Goal: Task Accomplishment & Management: Manage account settings

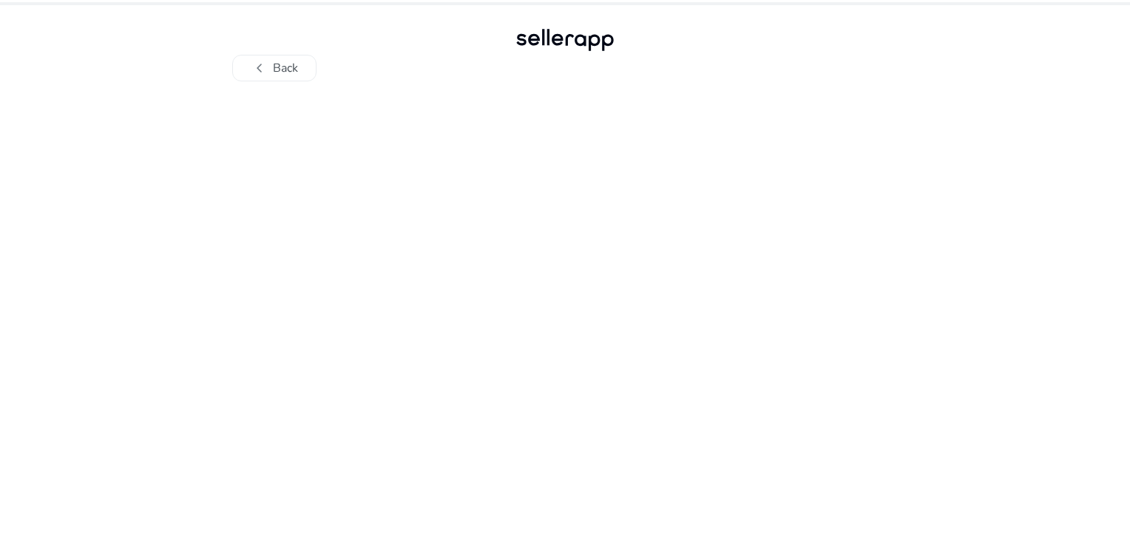
click at [553, 200] on div at bounding box center [565, 313] width 814 height 465
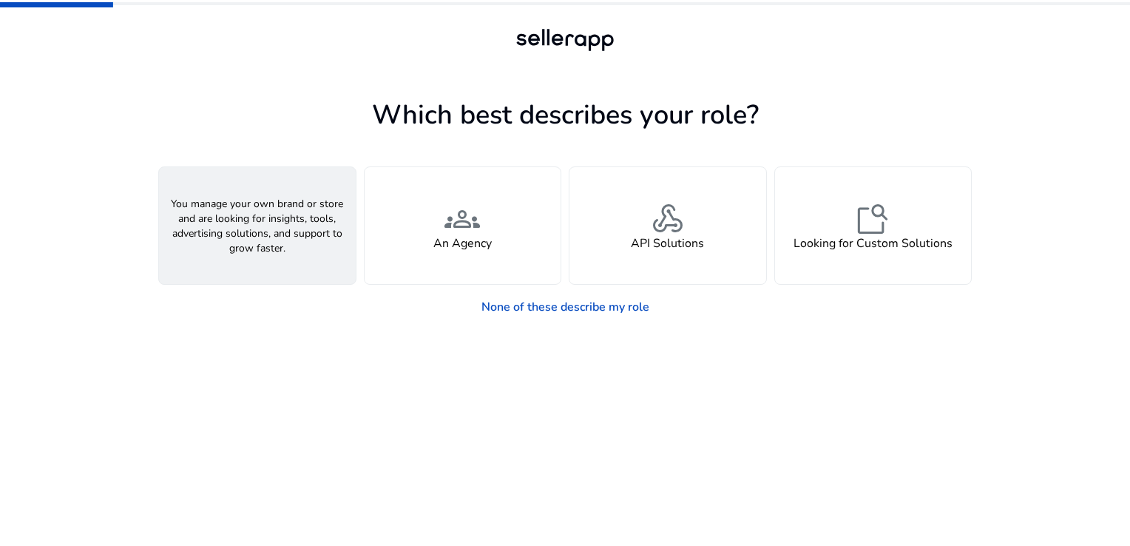
click at [266, 229] on span "person" at bounding box center [258, 219] width 36 height 36
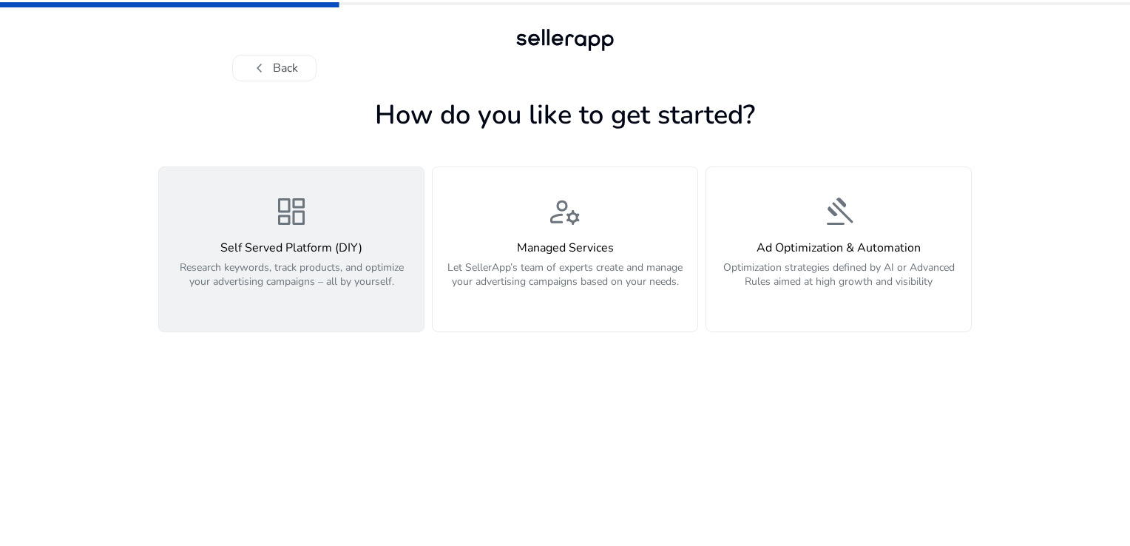
click at [323, 227] on div "dashboard Self Served Platform (DIY) Research keywords, track products, and opt…" at bounding box center [291, 249] width 247 height 111
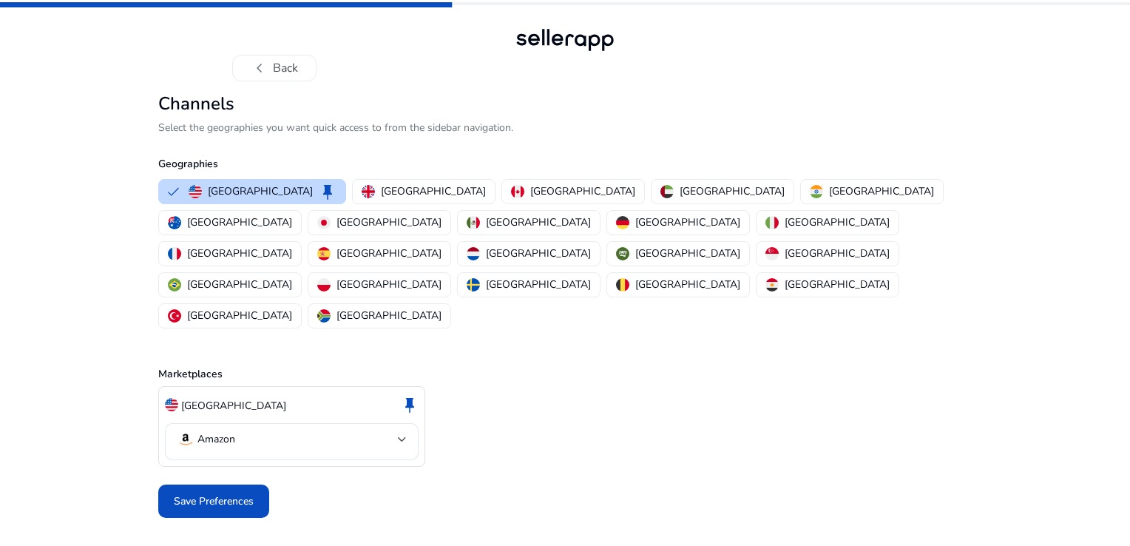
click at [311, 393] on div "United States keep" at bounding box center [292, 405] width 254 height 25
click at [401, 431] on div at bounding box center [402, 440] width 9 height 18
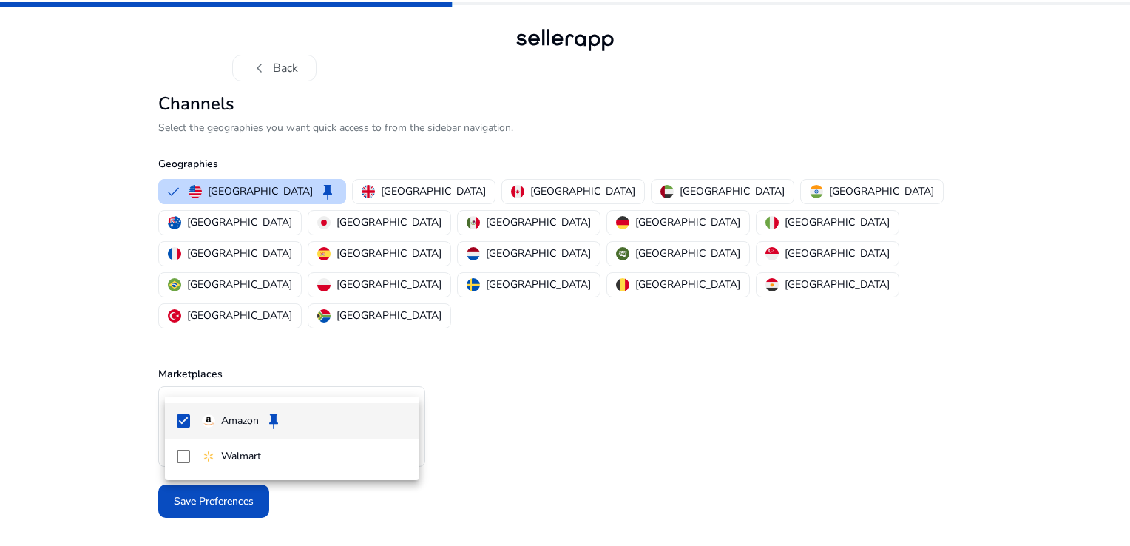
click at [401, 380] on div at bounding box center [565, 273] width 1130 height 546
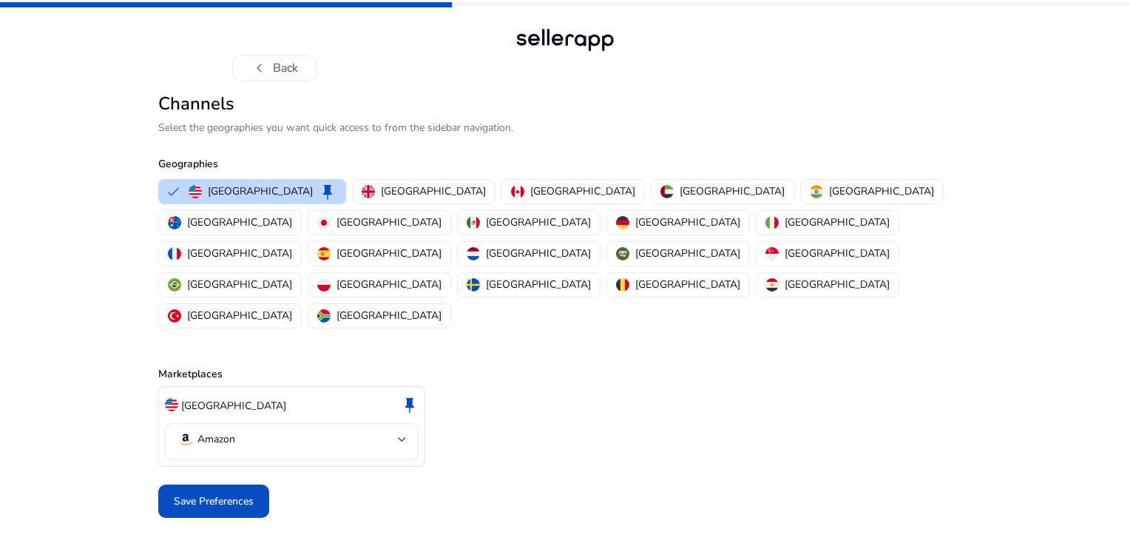
click at [639, 386] on div "United States keep Amazon" at bounding box center [565, 426] width 814 height 81
click at [810, 184] on div "[GEOGRAPHIC_DATA]" at bounding box center [872, 191] width 124 height 16
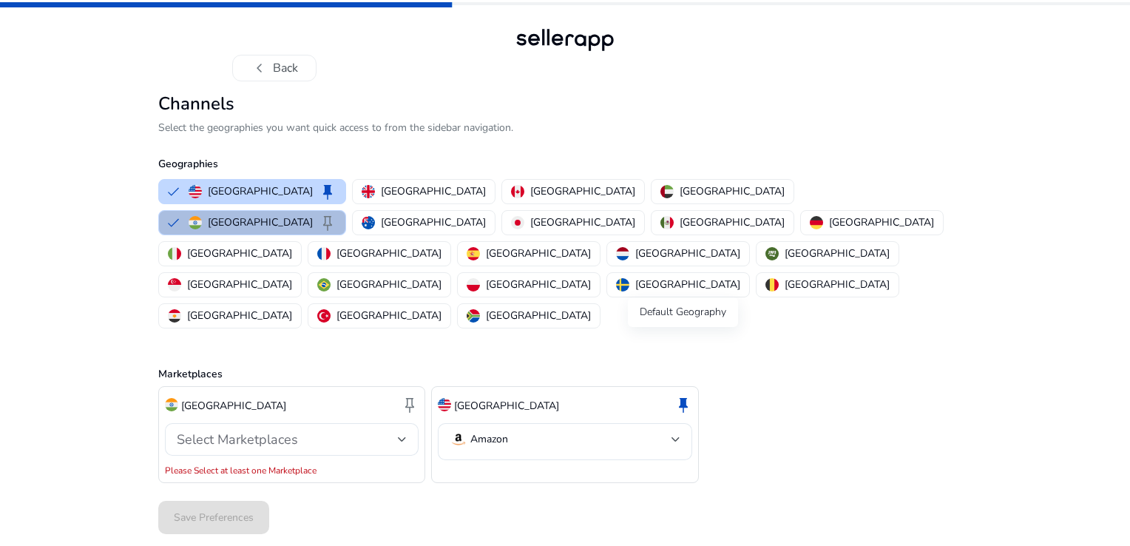
click at [683, 396] on span "keep" at bounding box center [684, 405] width 18 height 18
drag, startPoint x: 519, startPoint y: 344, endPoint x: 510, endPoint y: 387, distance: 43.7
click at [510, 431] on mat-select "Amazon" at bounding box center [565, 441] width 230 height 21
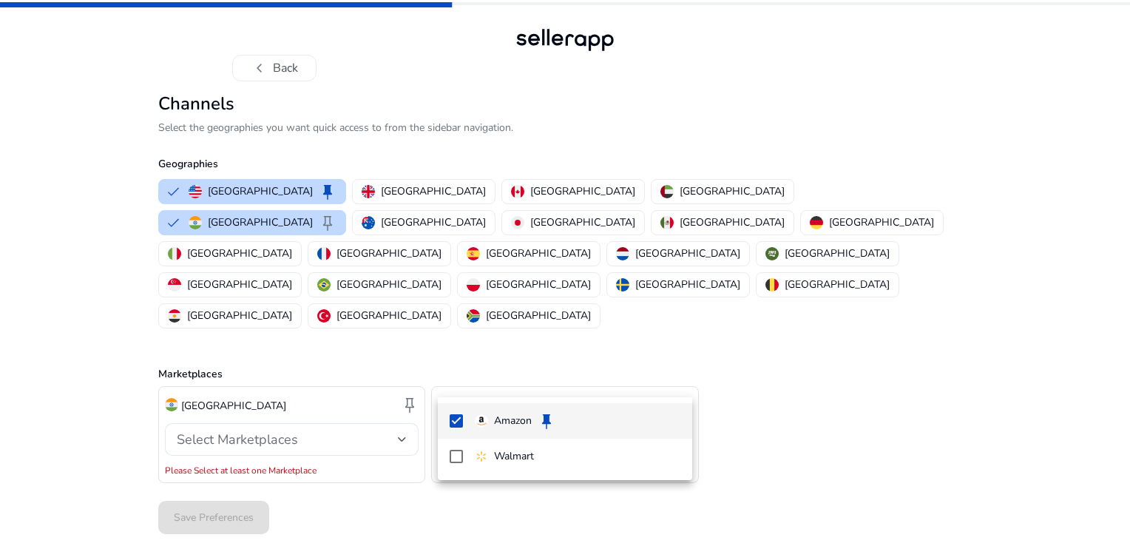
click at [547, 378] on div at bounding box center [565, 273] width 1130 height 546
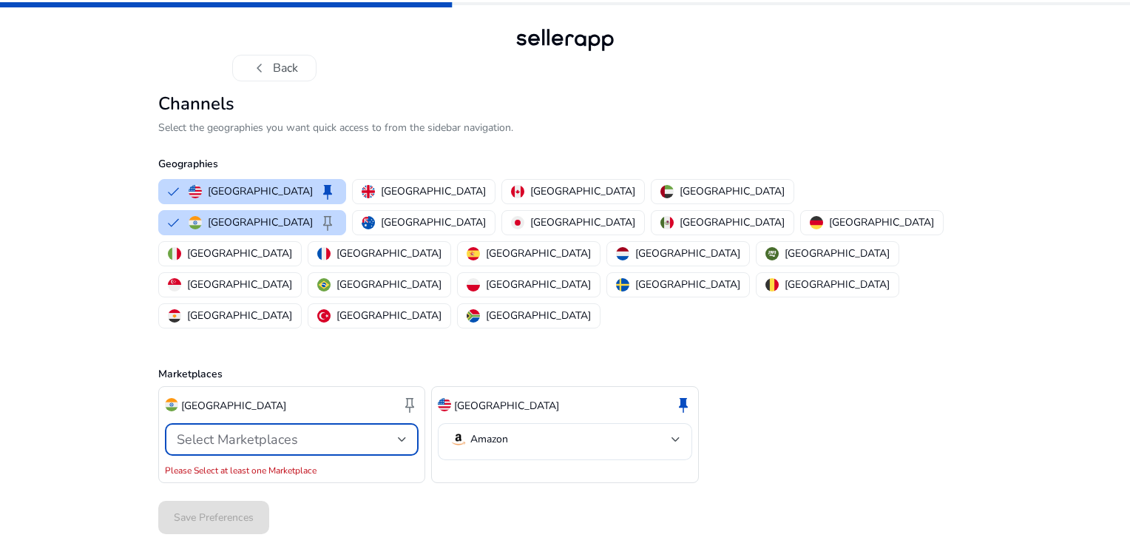
click at [388, 431] on div "Select Marketplaces" at bounding box center [287, 439] width 221 height 16
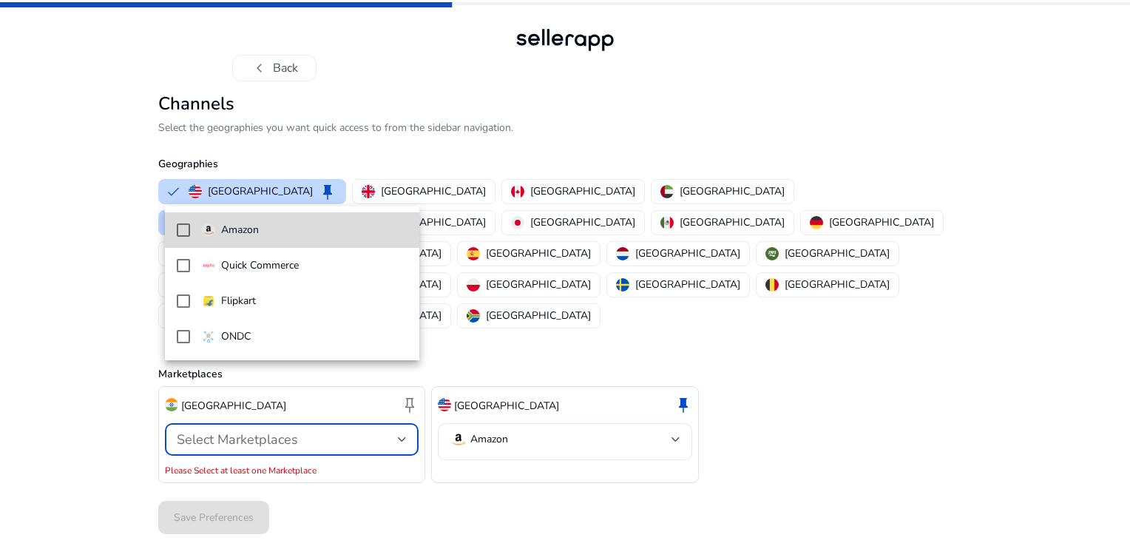
click at [182, 228] on mat-pseudo-checkbox at bounding box center [183, 229] width 13 height 13
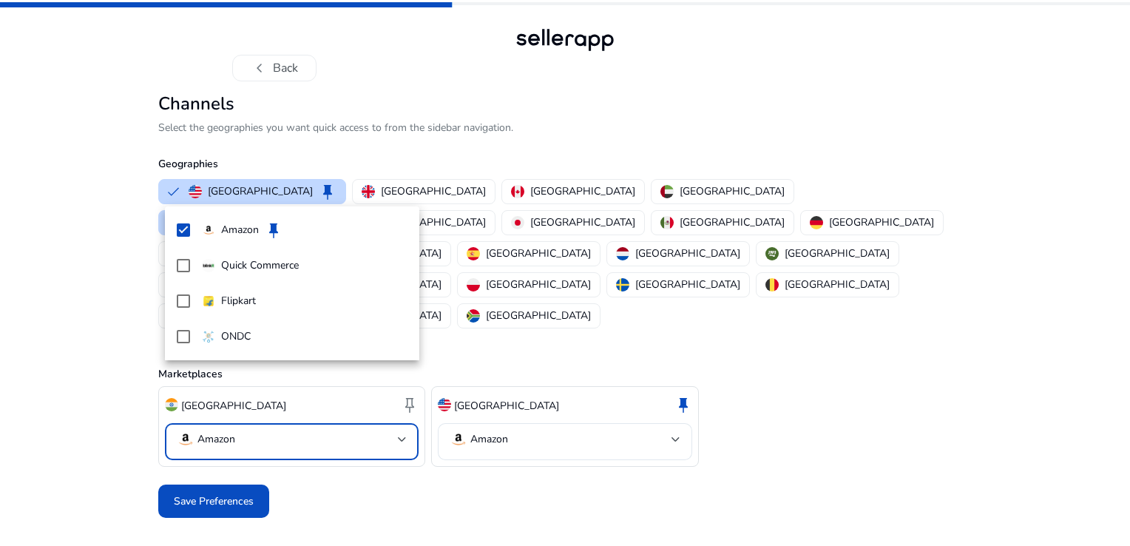
click at [487, 481] on div at bounding box center [565, 273] width 1130 height 546
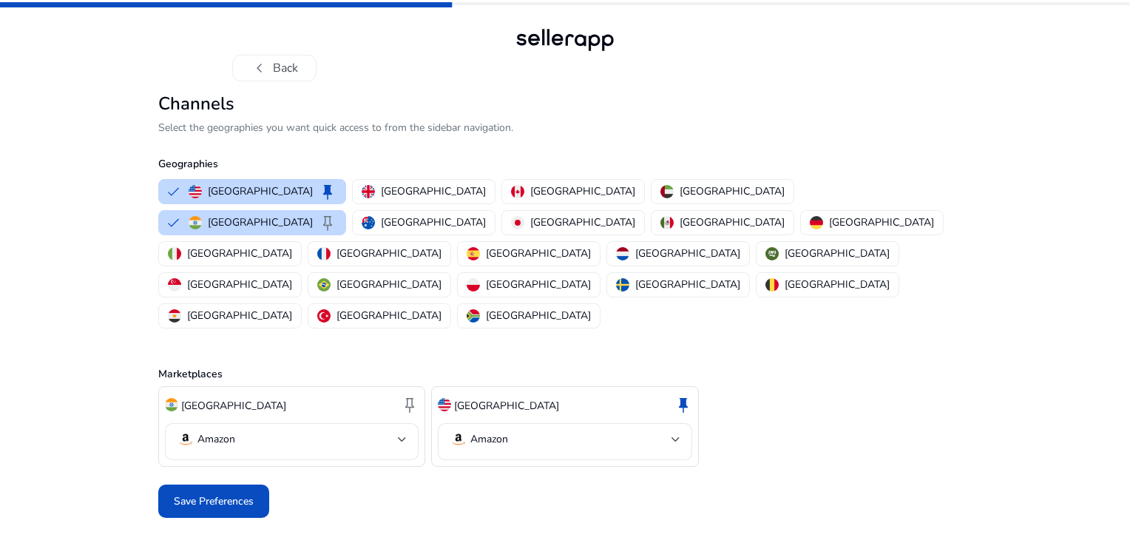
drag, startPoint x: 515, startPoint y: 345, endPoint x: 488, endPoint y: 345, distance: 26.6
click at [488, 398] on p "United States" at bounding box center [506, 406] width 105 height 16
click at [411, 396] on span "keep" at bounding box center [410, 405] width 18 height 18
click at [168, 182] on button "United States keep" at bounding box center [252, 192] width 186 height 24
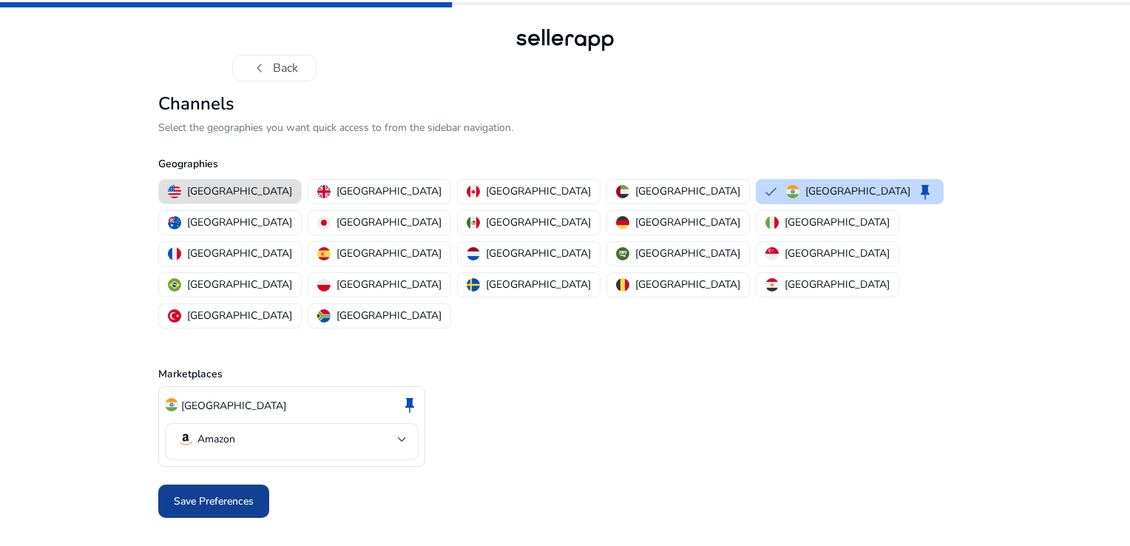
click at [238, 484] on span at bounding box center [213, 502] width 111 height 36
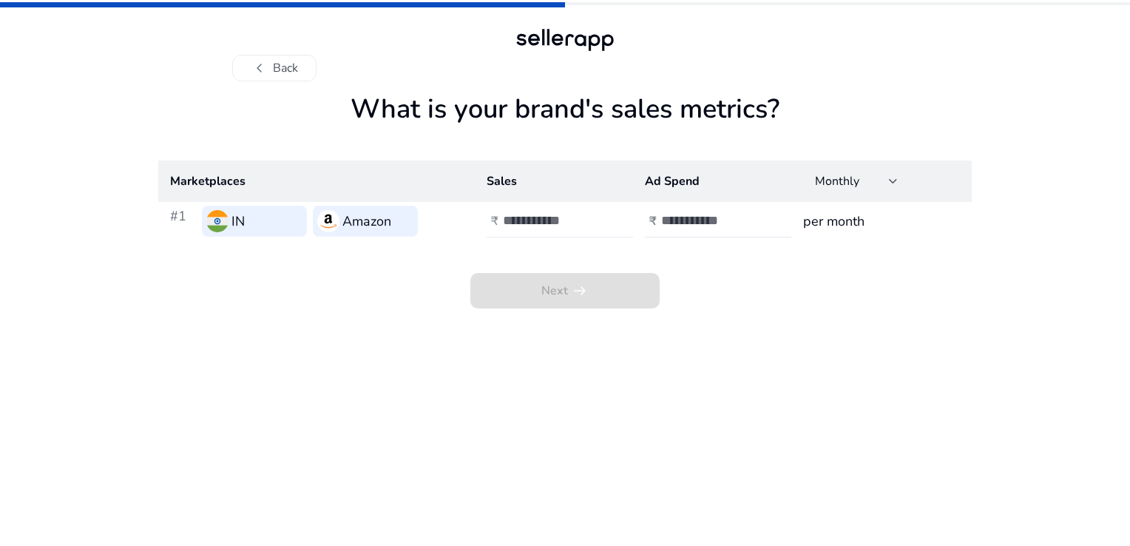
click at [551, 226] on input "number" at bounding box center [553, 220] width 100 height 16
type input "****"
click at [729, 220] on input "number" at bounding box center [711, 220] width 100 height 16
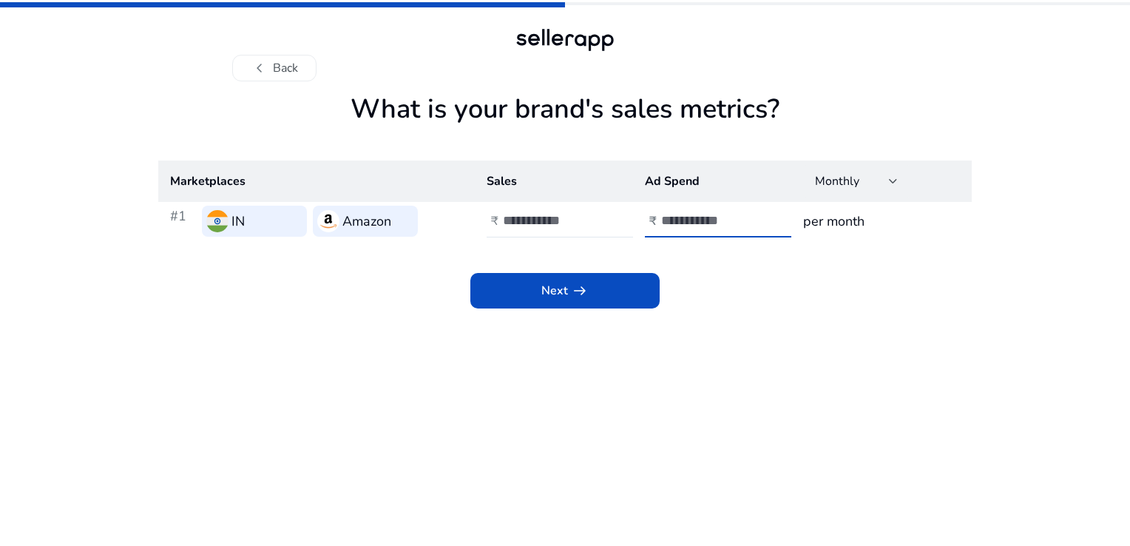
type input "****"
click at [702, 377] on app-sales-metrics "What is your brand's sales metrics? Marketplaces Sales Ad Spend Monthly #1 IN A…" at bounding box center [565, 319] width 814 height 453
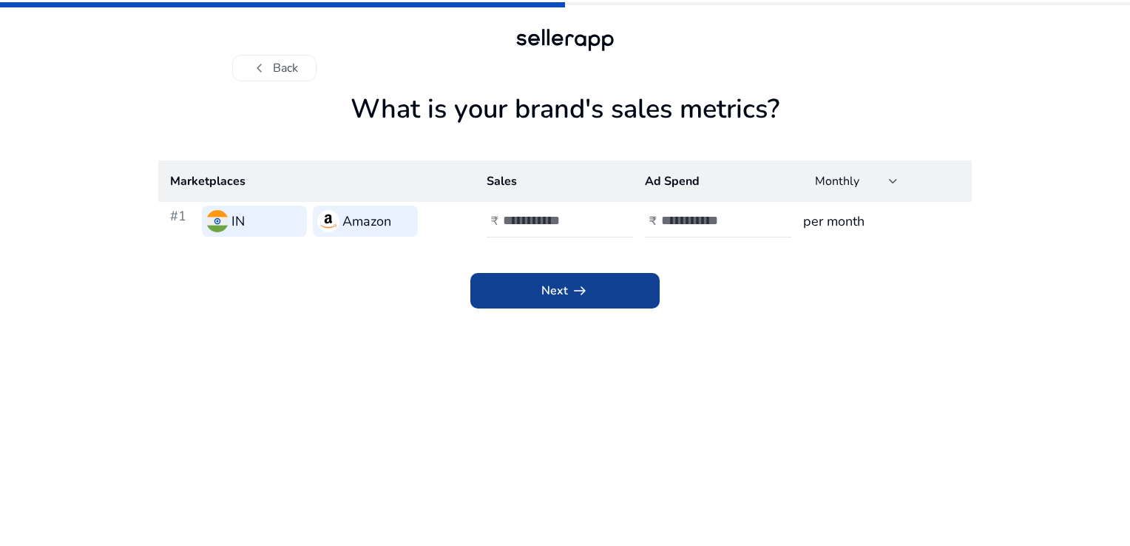
click at [548, 289] on span "Next arrow_right_alt" at bounding box center [564, 291] width 47 height 18
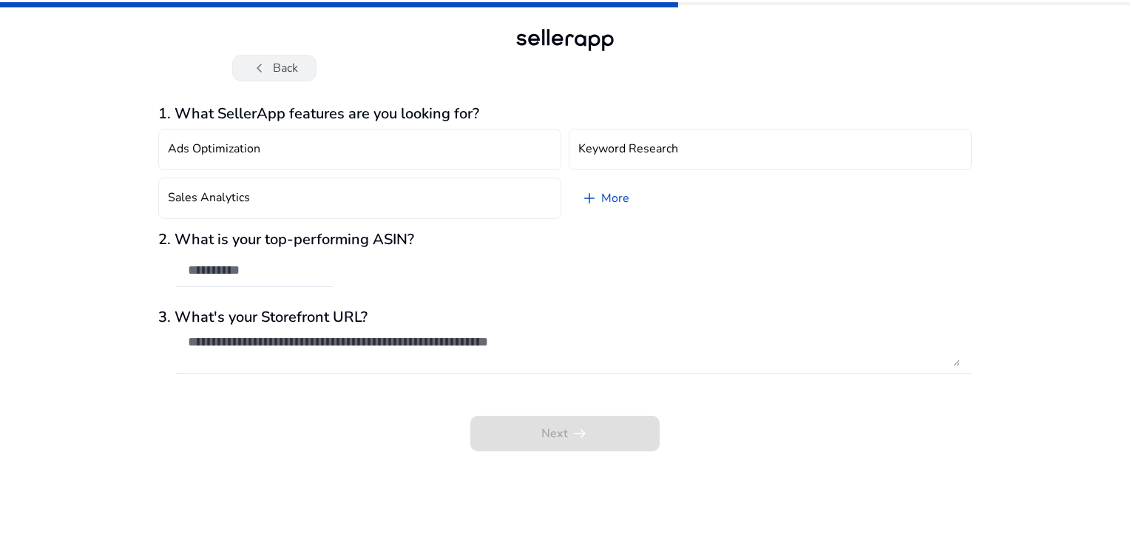
click at [260, 72] on span "chevron_left" at bounding box center [260, 68] width 18 height 18
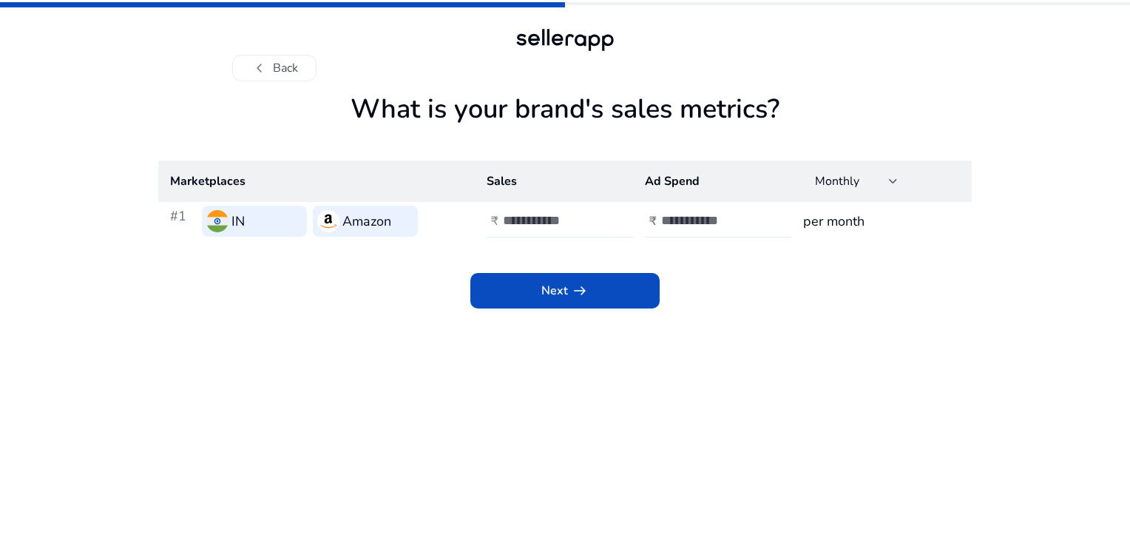
click at [543, 220] on input "****" at bounding box center [553, 220] width 100 height 16
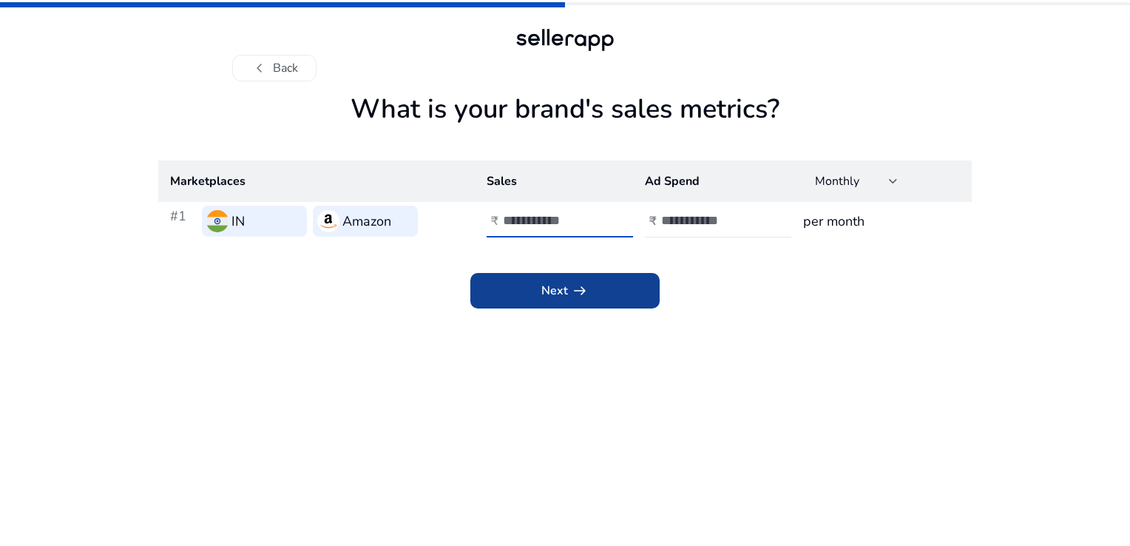
type input "*****"
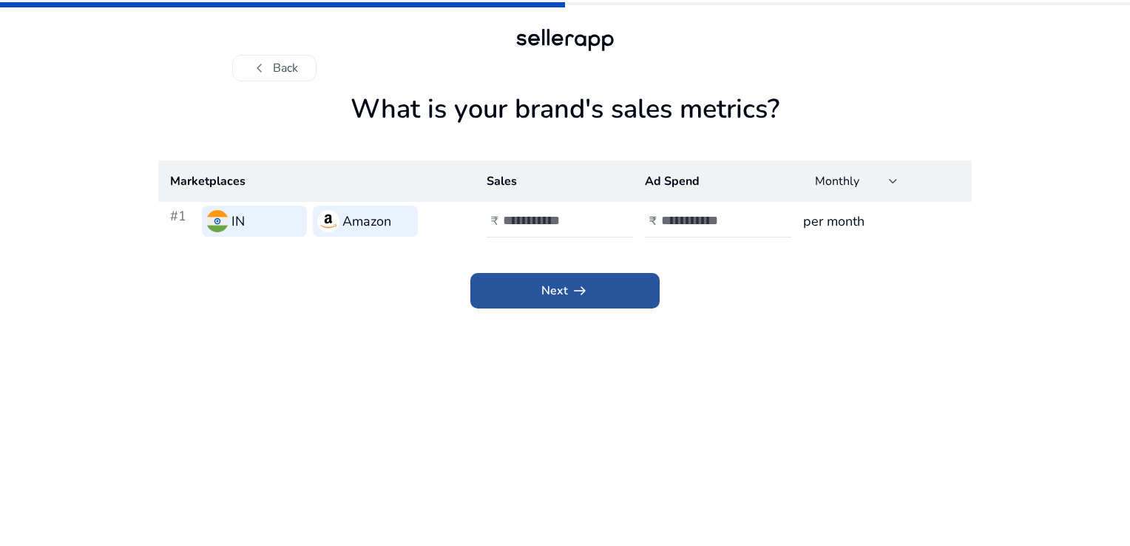
click at [591, 286] on span at bounding box center [564, 291] width 189 height 36
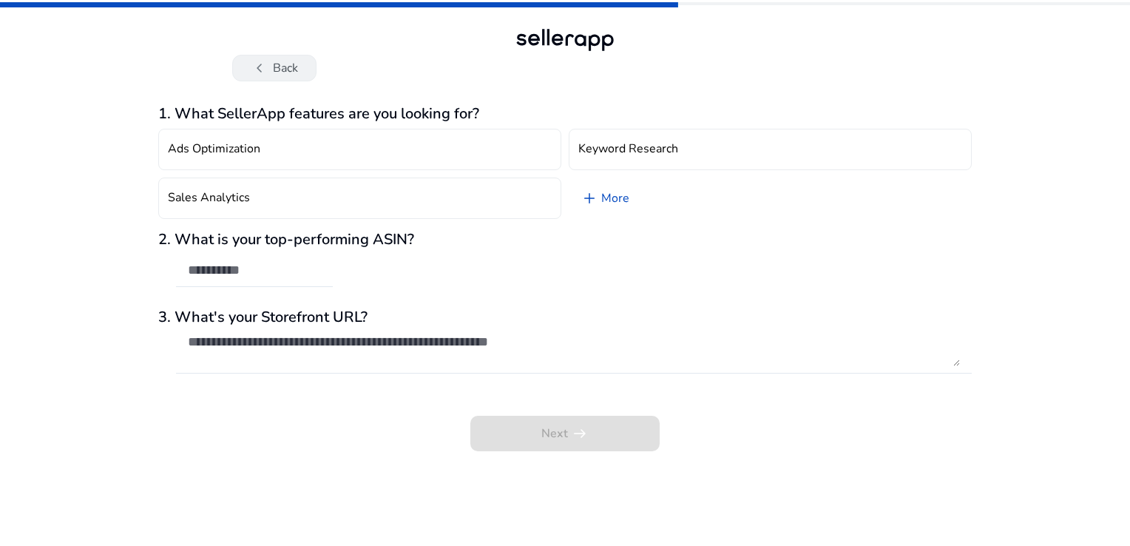
click at [266, 72] on span "chevron_left" at bounding box center [260, 68] width 18 height 18
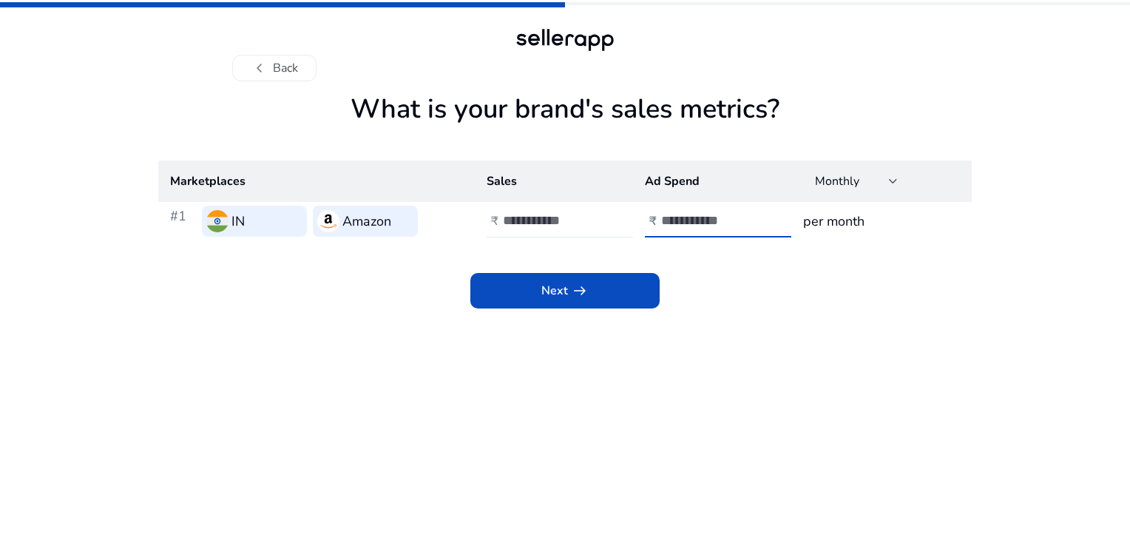
drag, startPoint x: 703, startPoint y: 224, endPoint x: 582, endPoint y: 228, distance: 120.6
click at [582, 228] on tr "#1 IN Amazon ₹ ***** ₹ **** per month" at bounding box center [565, 221] width 814 height 38
type input "*****"
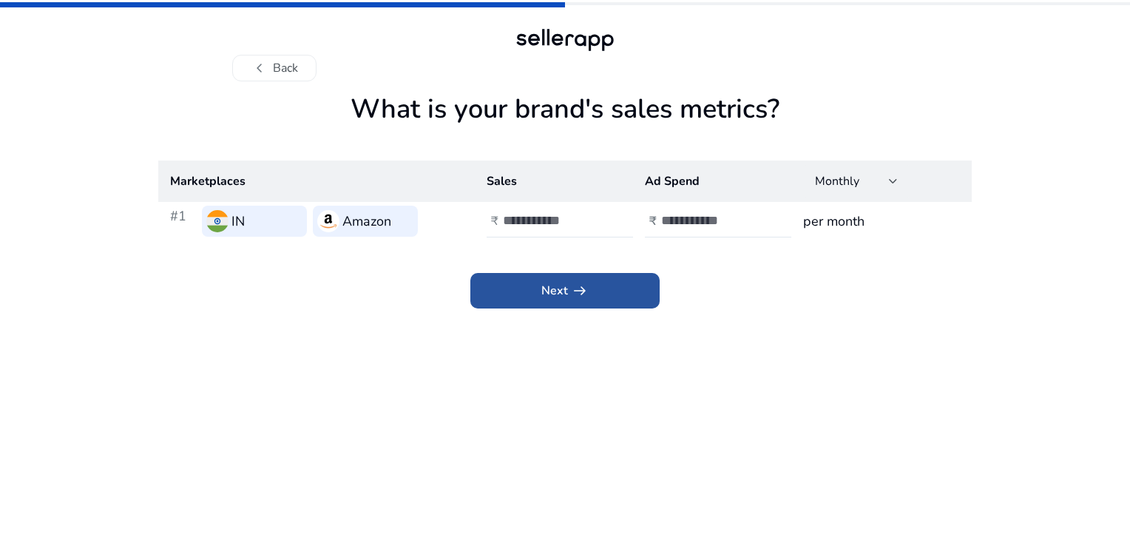
click at [543, 294] on span "Next arrow_right_alt" at bounding box center [564, 291] width 47 height 18
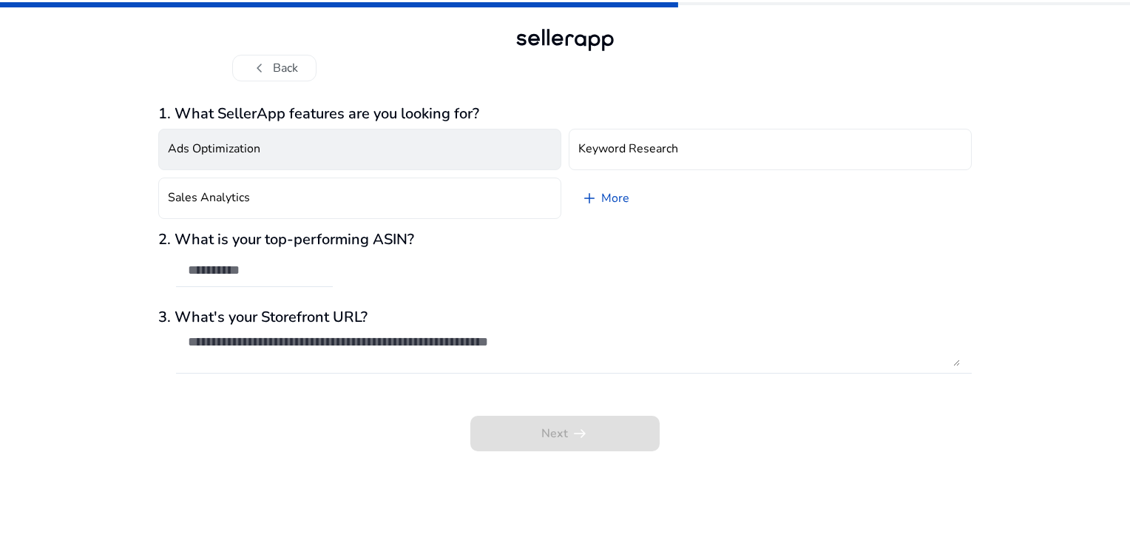
click at [280, 150] on button "Ads Optimization" at bounding box center [359, 149] width 403 height 41
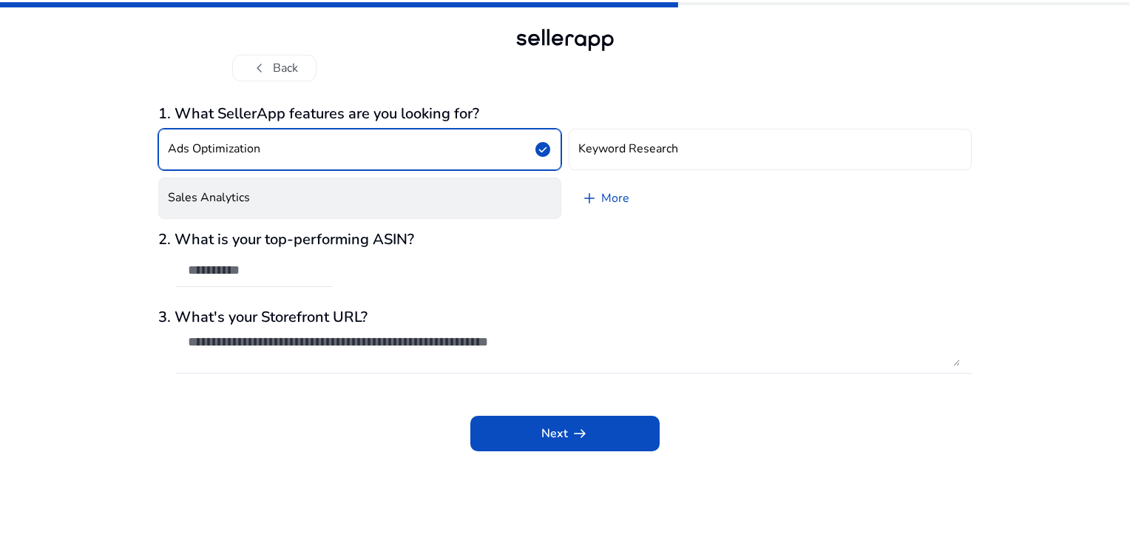
click at [315, 207] on button "Sales Analytics" at bounding box center [359, 198] width 403 height 41
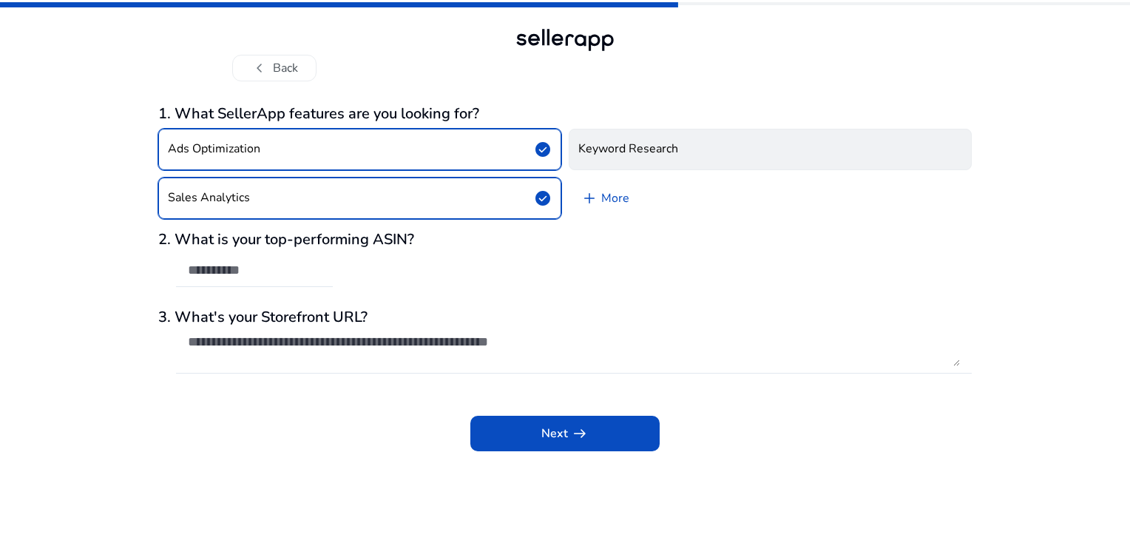
click at [696, 154] on button "Keyword Research" at bounding box center [770, 149] width 403 height 41
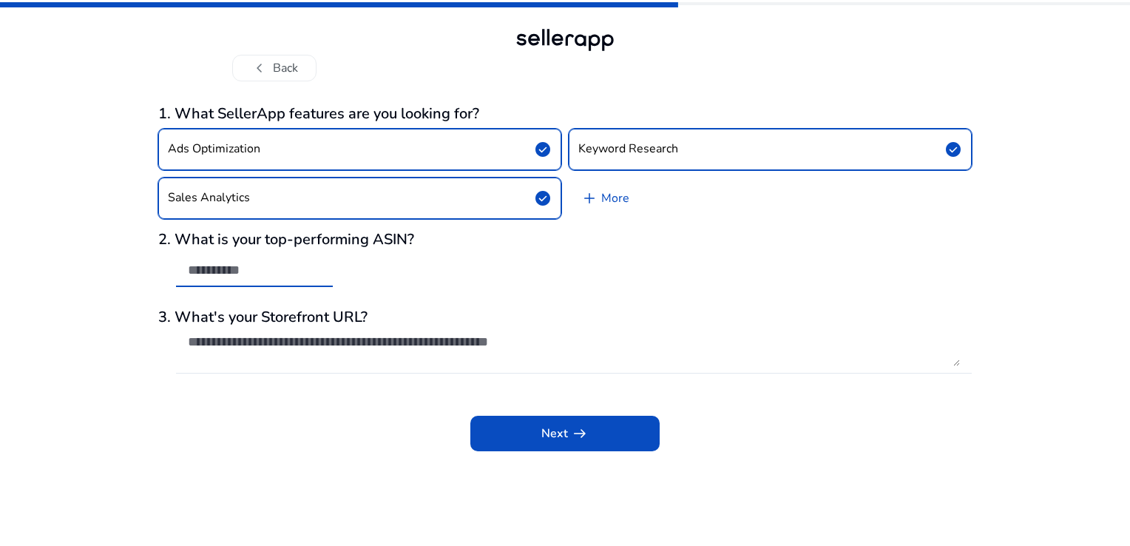
click at [228, 268] on input "text" at bounding box center [254, 270] width 133 height 16
paste input "**********"
type input "**********"
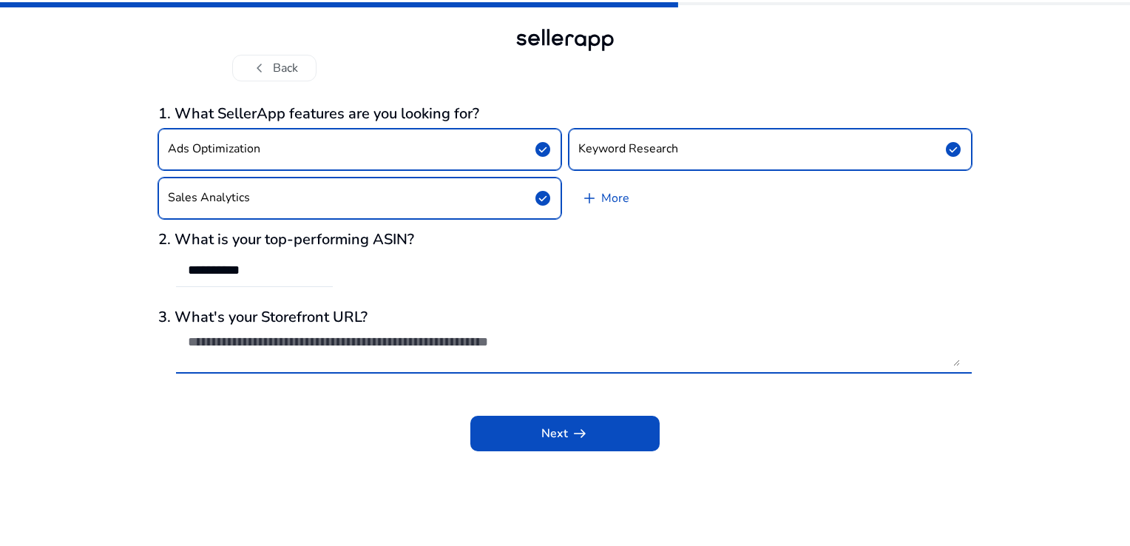
click at [321, 348] on textarea at bounding box center [574, 350] width 772 height 33
paste textarea "**********"
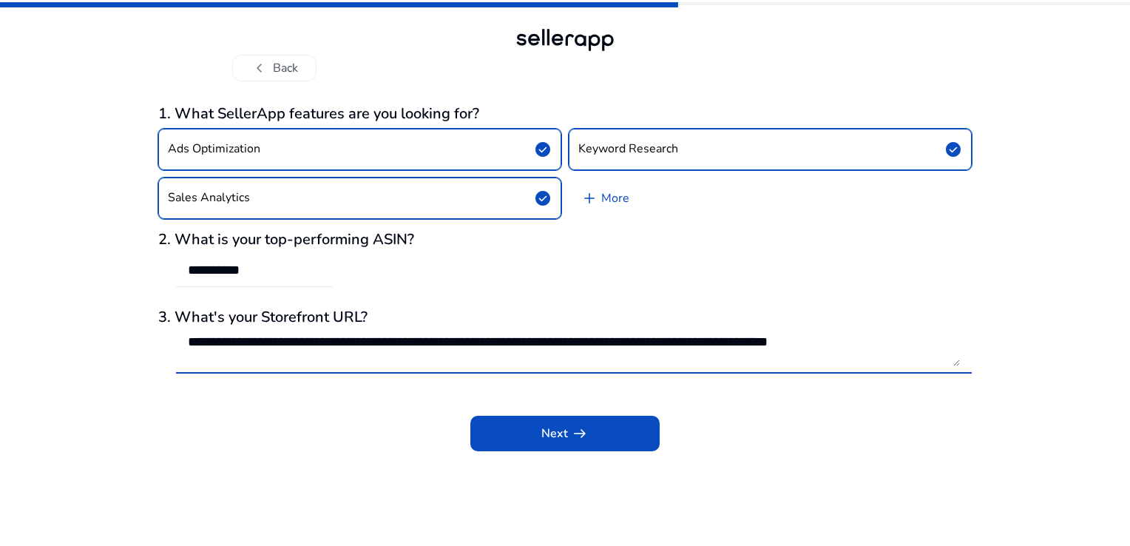
scroll to position [1, 0]
type textarea "**********"
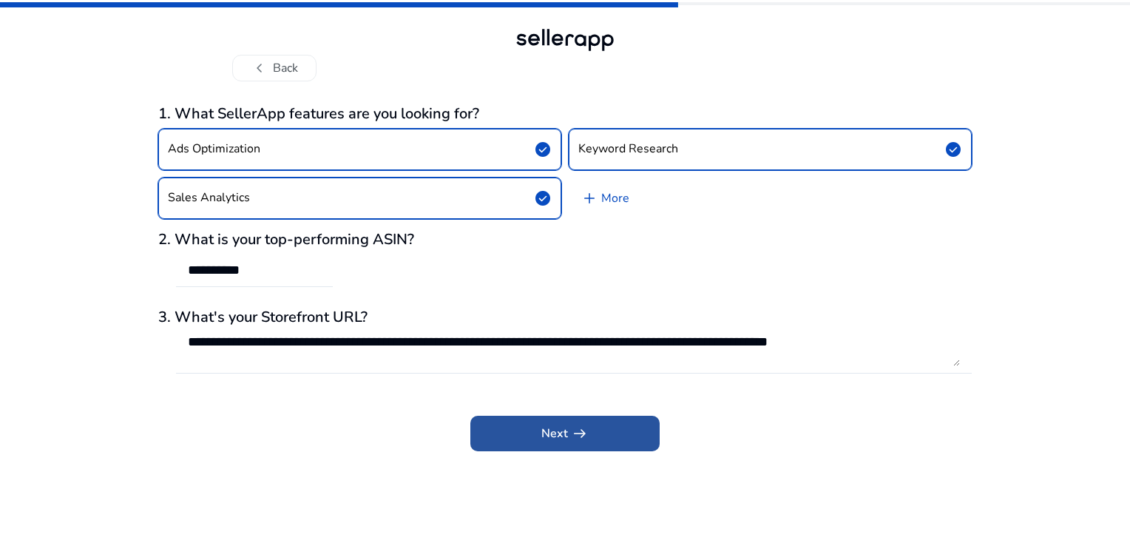
click at [543, 441] on span "Next arrow_right_alt" at bounding box center [564, 434] width 47 height 18
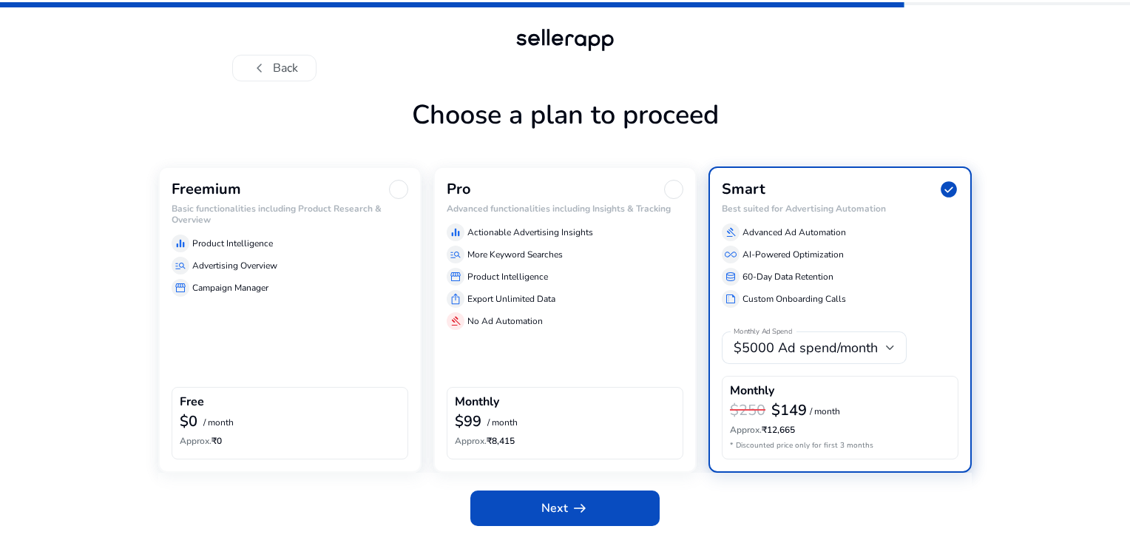
click at [305, 194] on div "Freemium" at bounding box center [290, 189] width 237 height 19
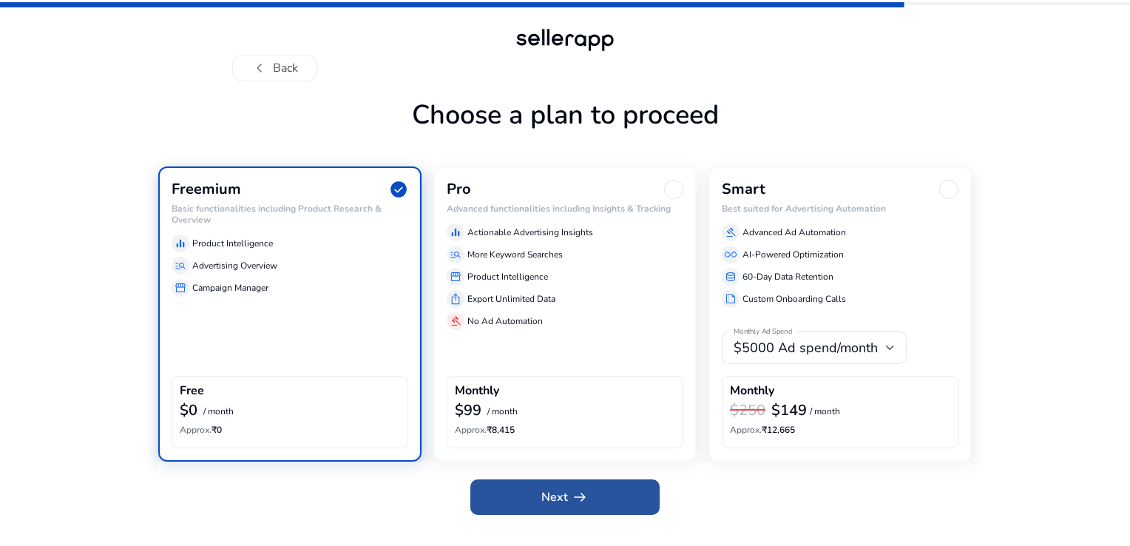
click at [580, 492] on span "arrow_right_alt" at bounding box center [580, 497] width 18 height 18
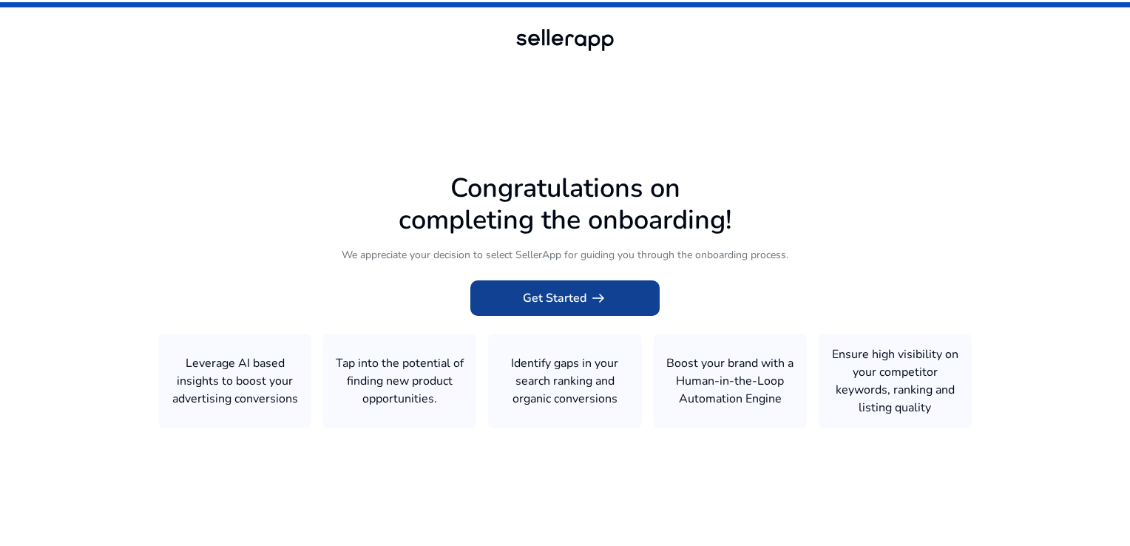
click at [645, 300] on span at bounding box center [564, 298] width 189 height 36
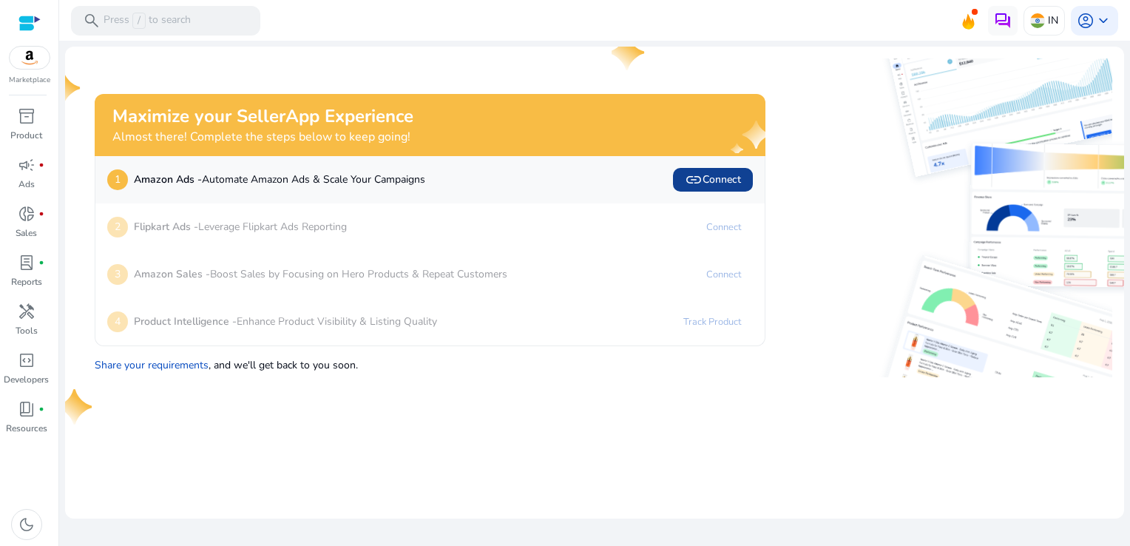
click at [736, 179] on span "link Connect" at bounding box center [713, 180] width 56 height 18
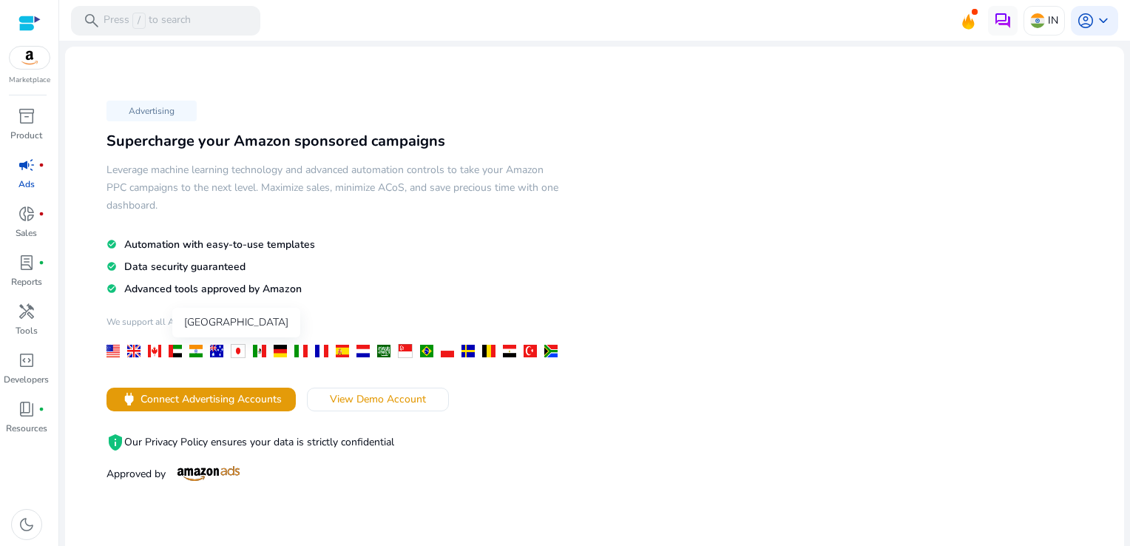
click at [192, 354] on div at bounding box center [195, 351] width 13 height 13
click at [206, 399] on span "Connect Advertising Accounts" at bounding box center [211, 399] width 141 height 16
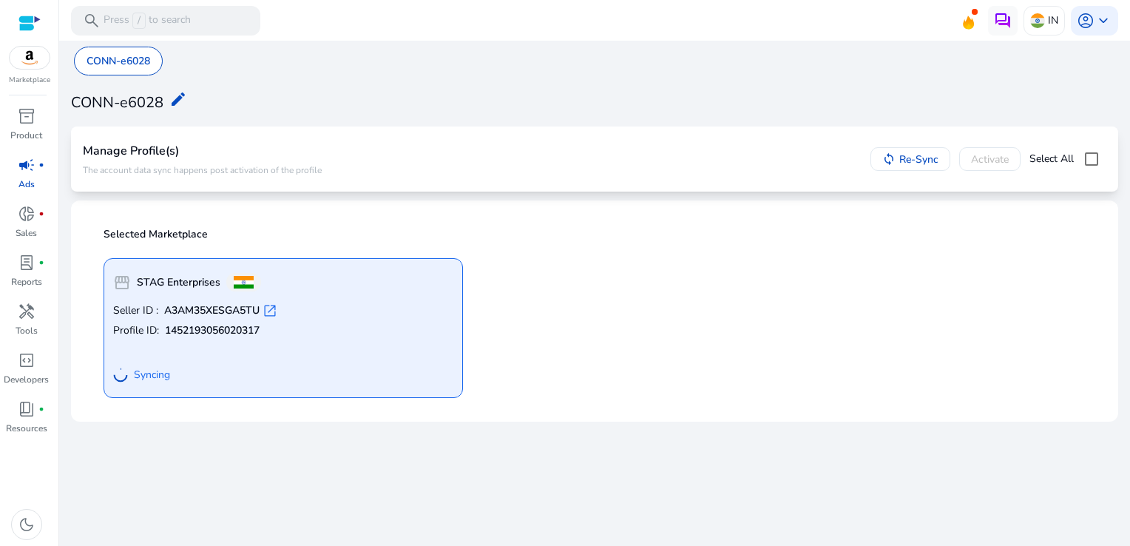
click at [25, 173] on span "campaign" at bounding box center [27, 165] width 18 height 18
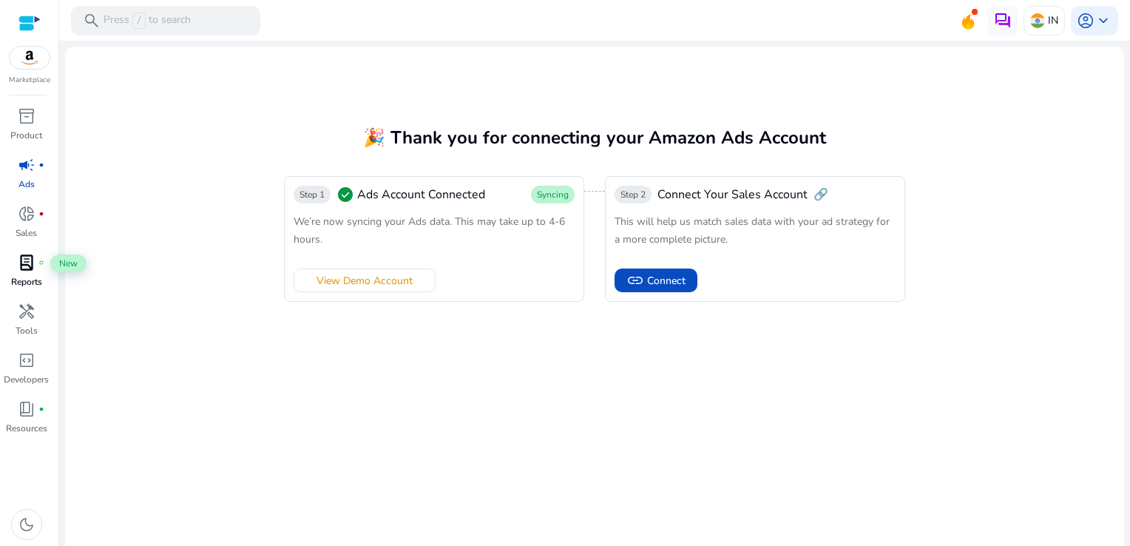
click at [25, 262] on span "lab_profile" at bounding box center [27, 263] width 18 height 18
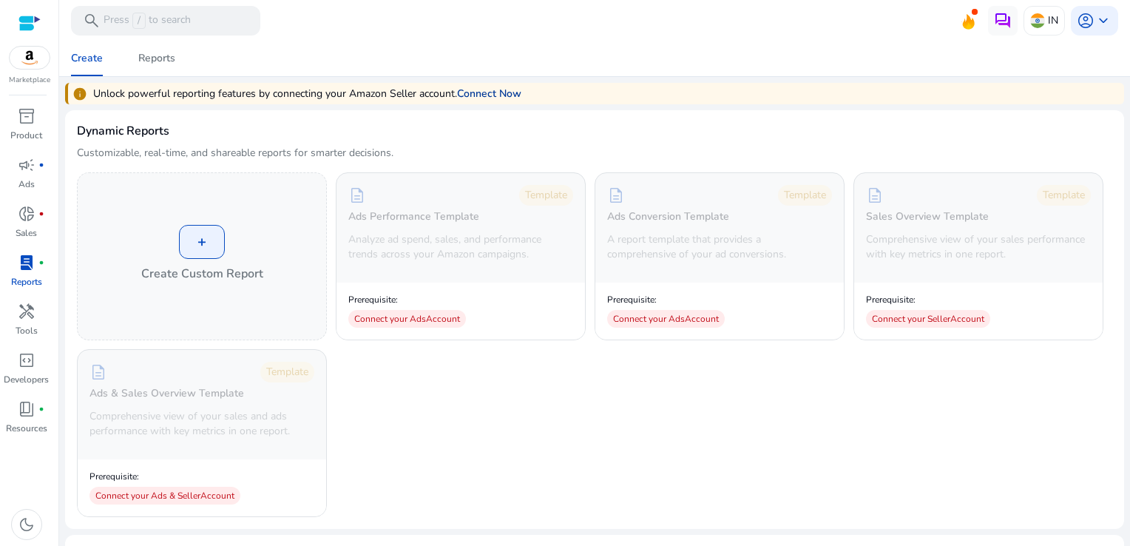
click at [515, 92] on link "Connect Now" at bounding box center [489, 94] width 64 height 16
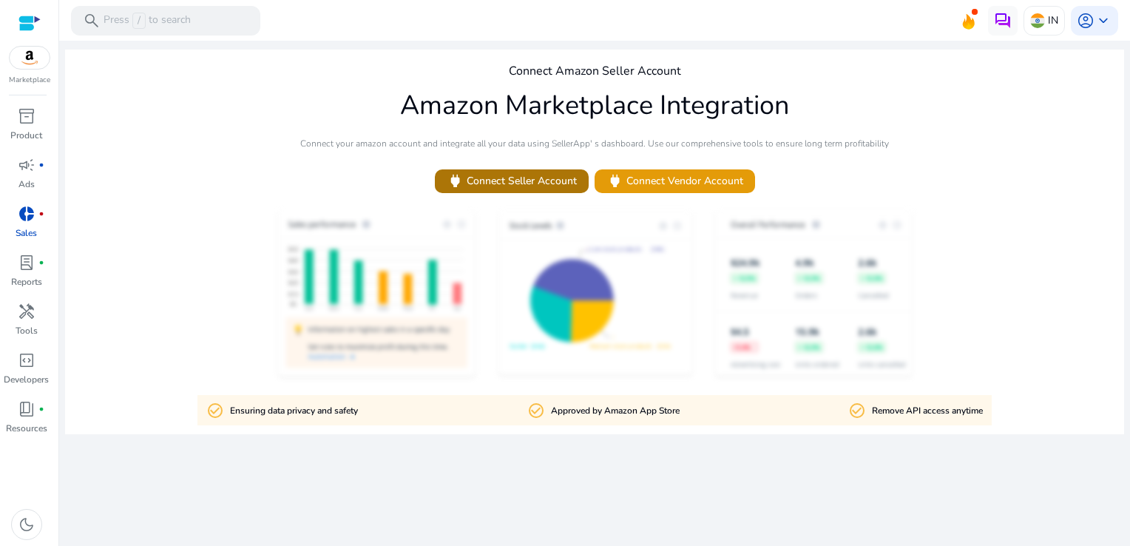
click at [523, 179] on span "power Connect Seller Account" at bounding box center [512, 180] width 130 height 17
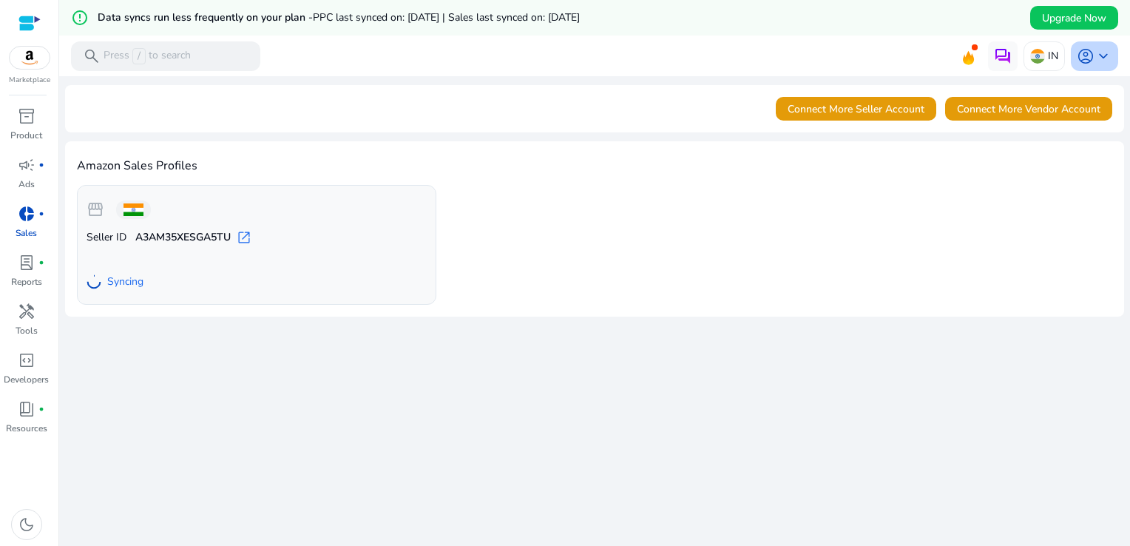
click at [1098, 60] on span "keyboard_arrow_down" at bounding box center [1104, 56] width 18 height 18
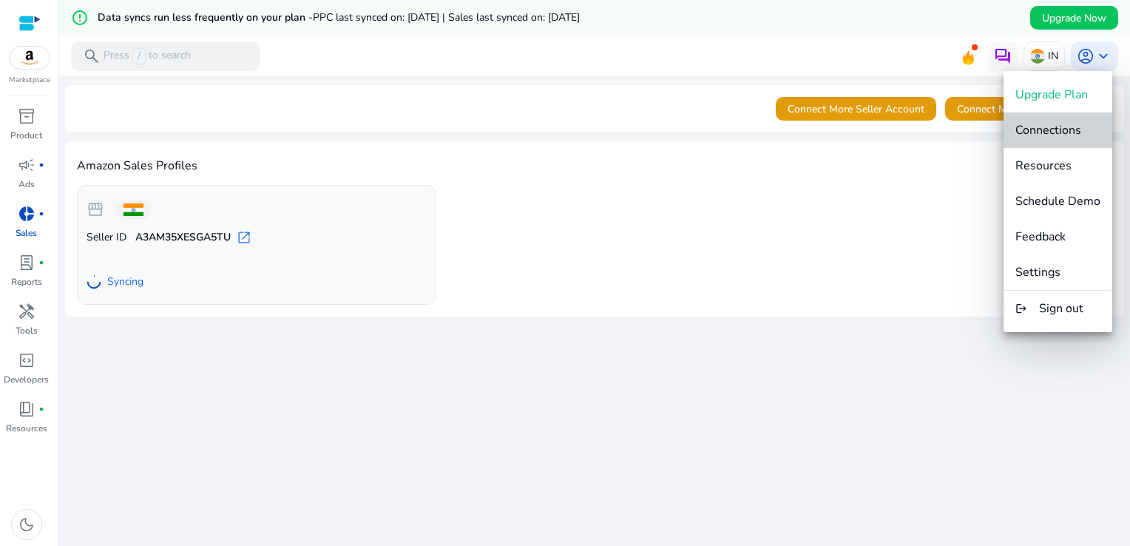
click at [1064, 128] on span "Connections" at bounding box center [1049, 130] width 66 height 16
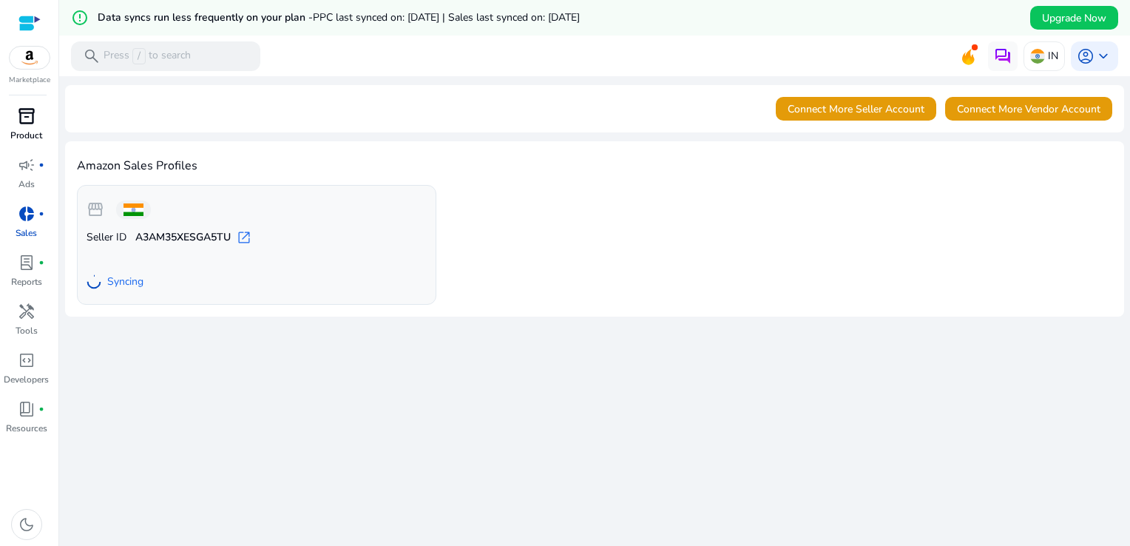
click at [27, 115] on span "inventory_2" at bounding box center [27, 116] width 18 height 18
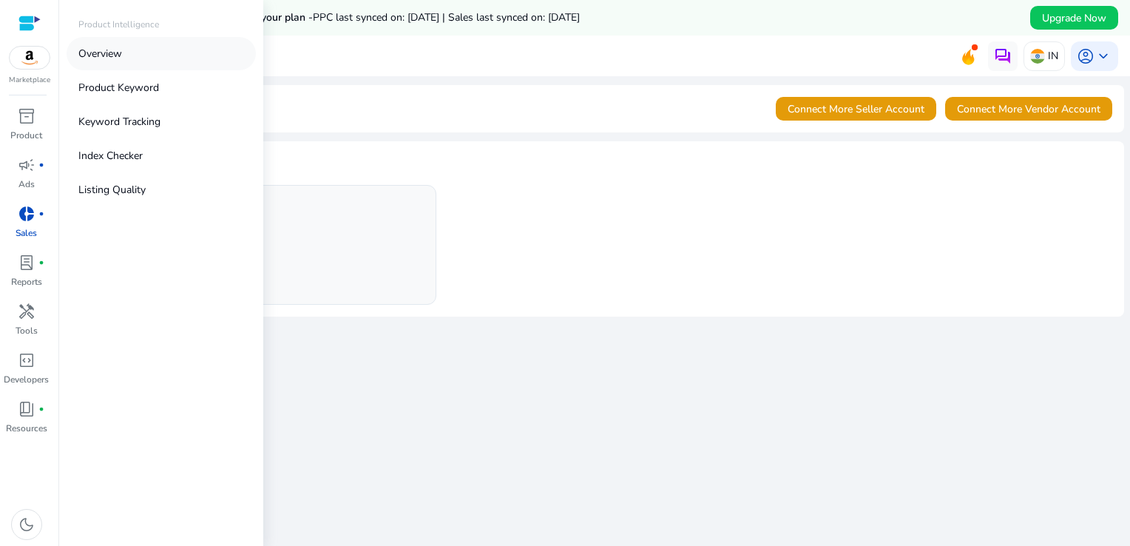
click at [118, 53] on p "Overview" at bounding box center [100, 54] width 44 height 16
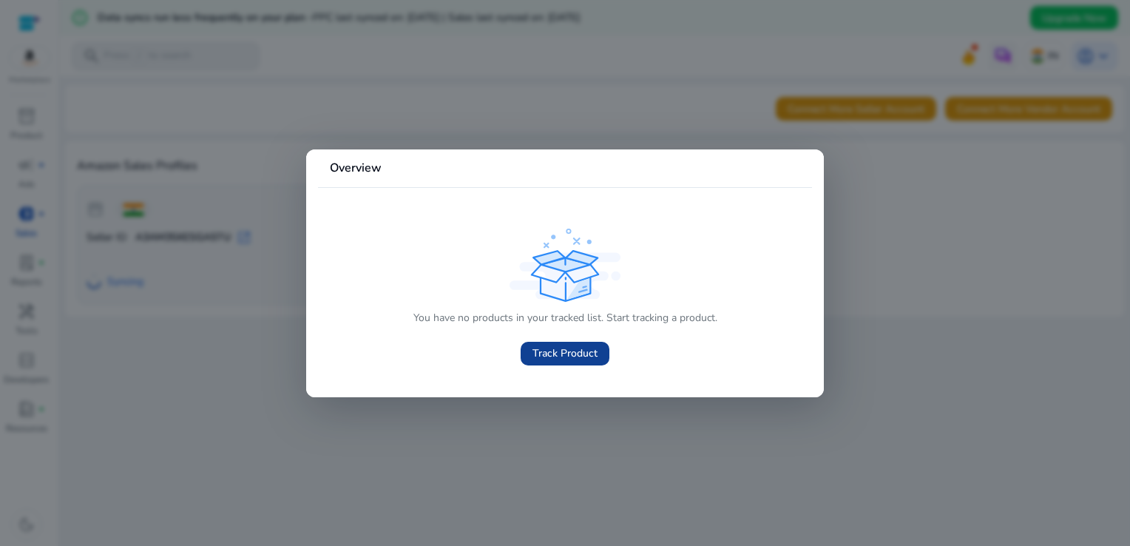
click at [586, 351] on span "Track Product" at bounding box center [565, 353] width 65 height 16
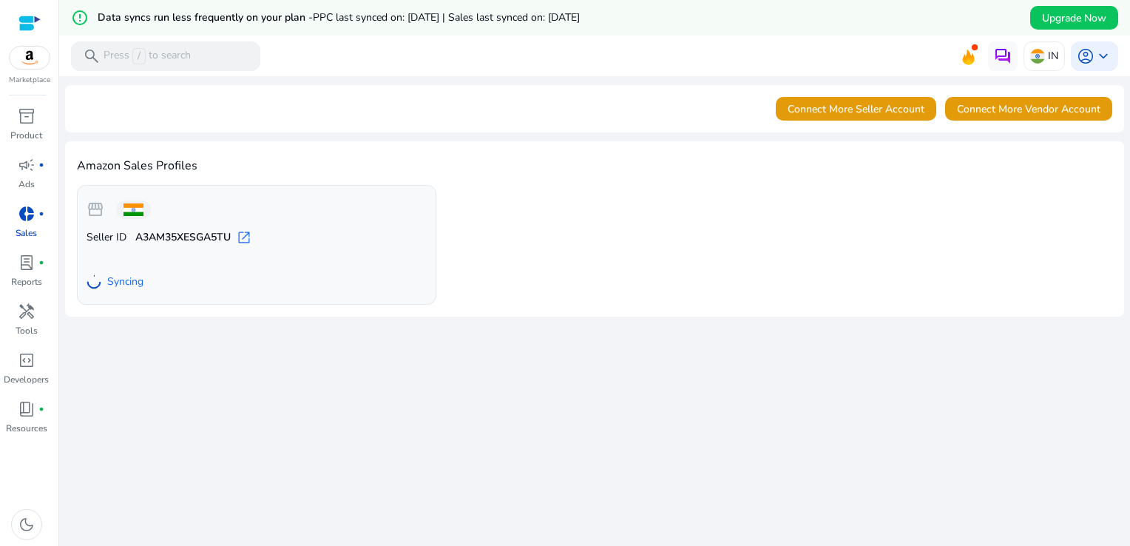
click at [20, 64] on img at bounding box center [30, 58] width 40 height 22
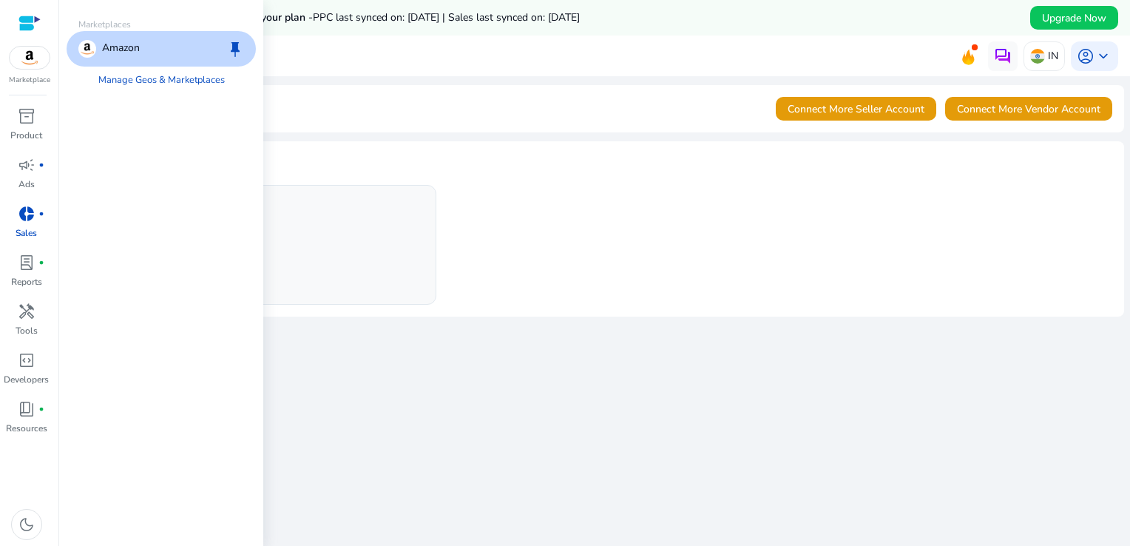
click at [170, 46] on div "Amazon keep" at bounding box center [161, 49] width 189 height 36
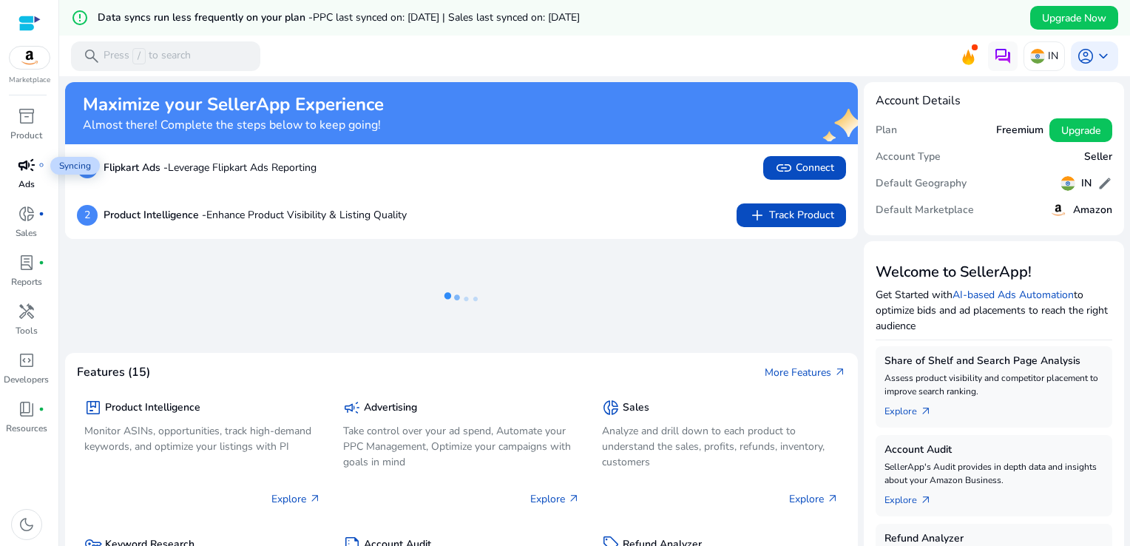
click at [29, 167] on span "campaign" at bounding box center [27, 165] width 18 height 18
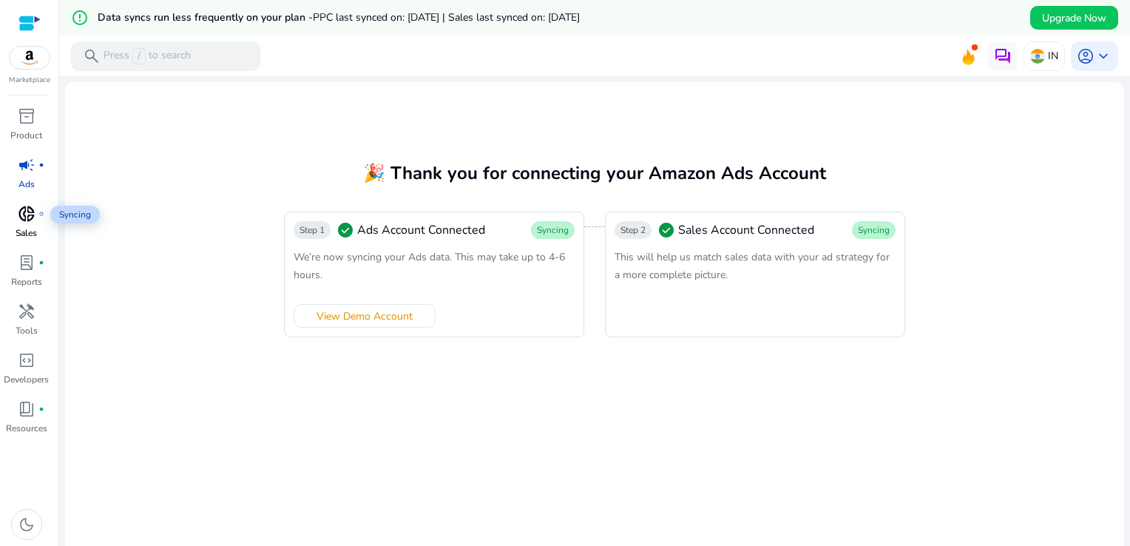
click at [30, 219] on span "donut_small" at bounding box center [27, 214] width 18 height 18
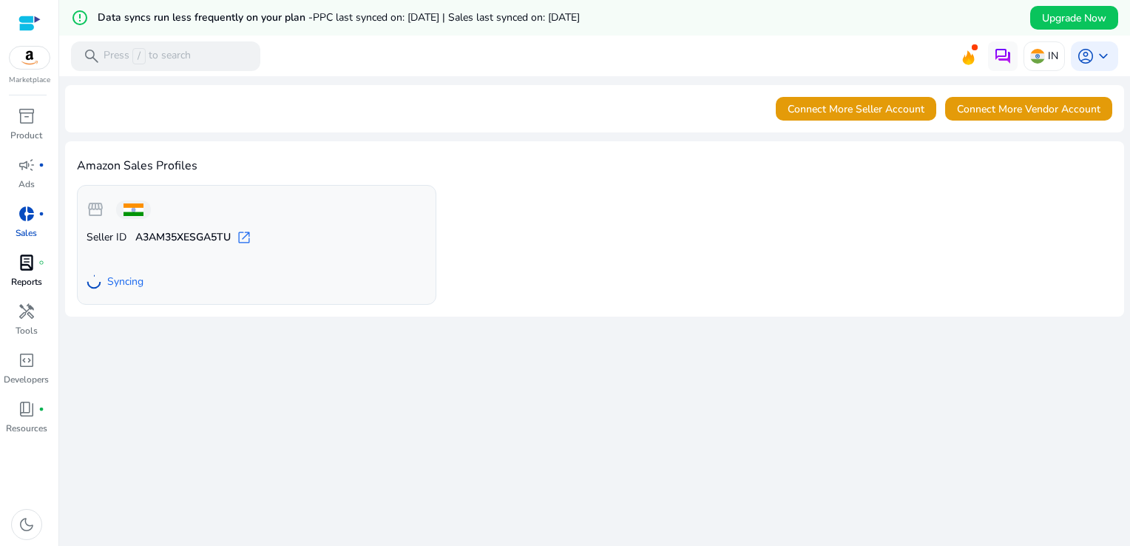
click at [27, 279] on p "Reports" at bounding box center [26, 281] width 31 height 13
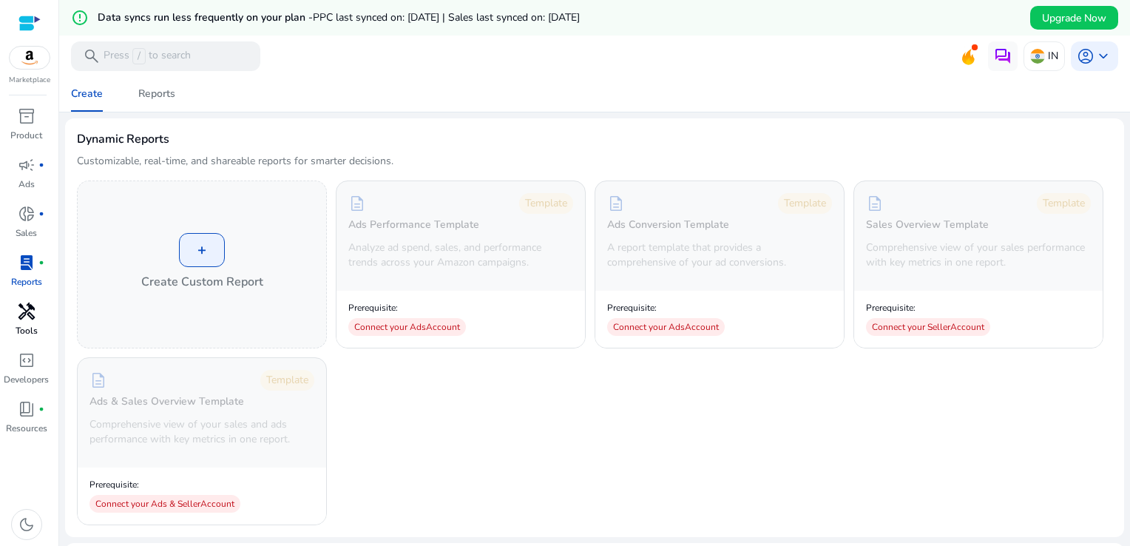
click at [7, 312] on div "handyman" at bounding box center [26, 312] width 41 height 24
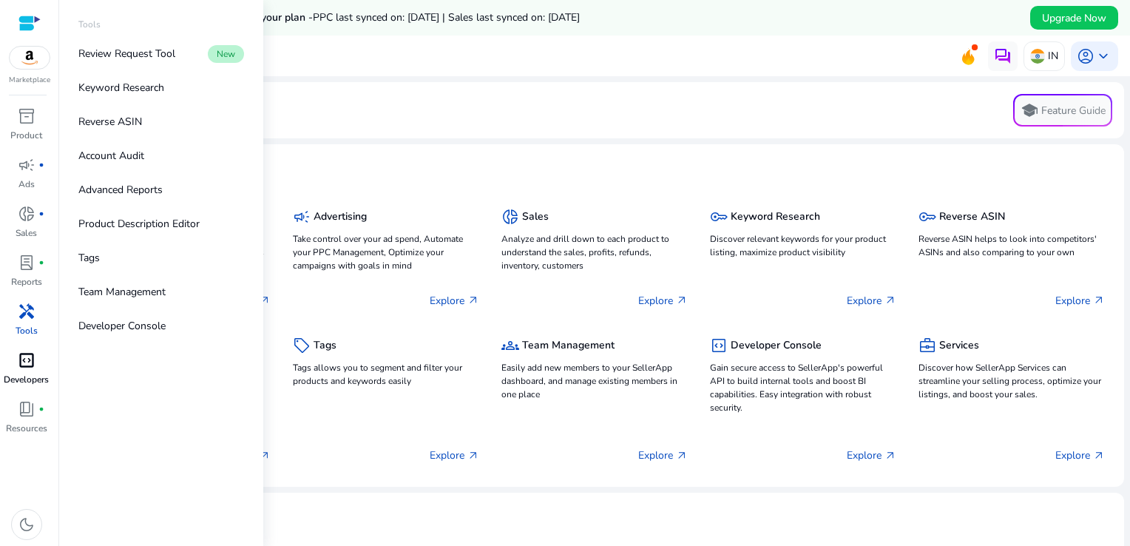
click at [36, 366] on div "code_blocks" at bounding box center [26, 360] width 41 height 24
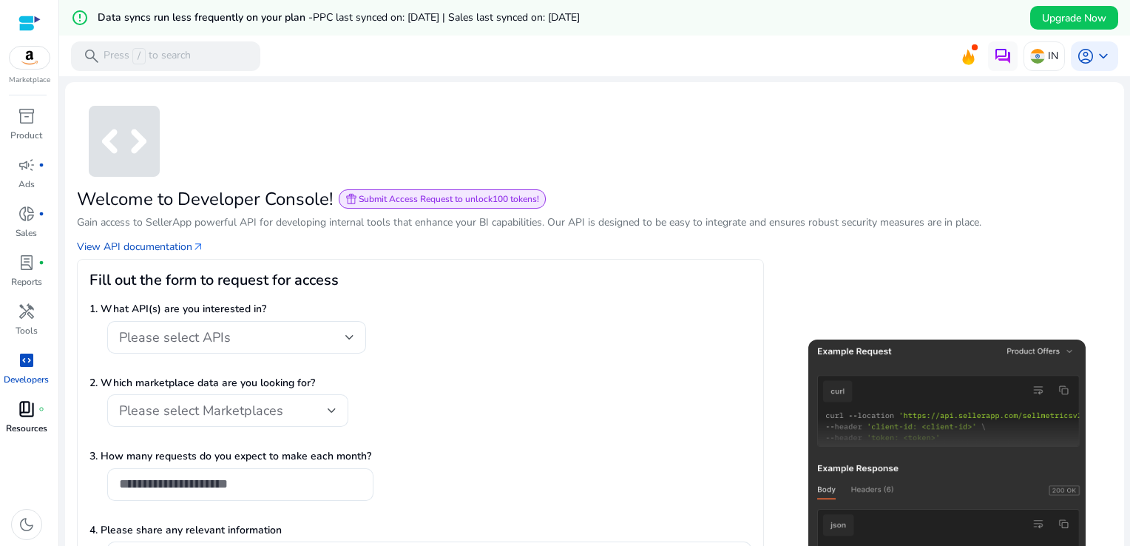
click at [39, 408] on span "fiber_manual_record" at bounding box center [41, 409] width 6 height 6
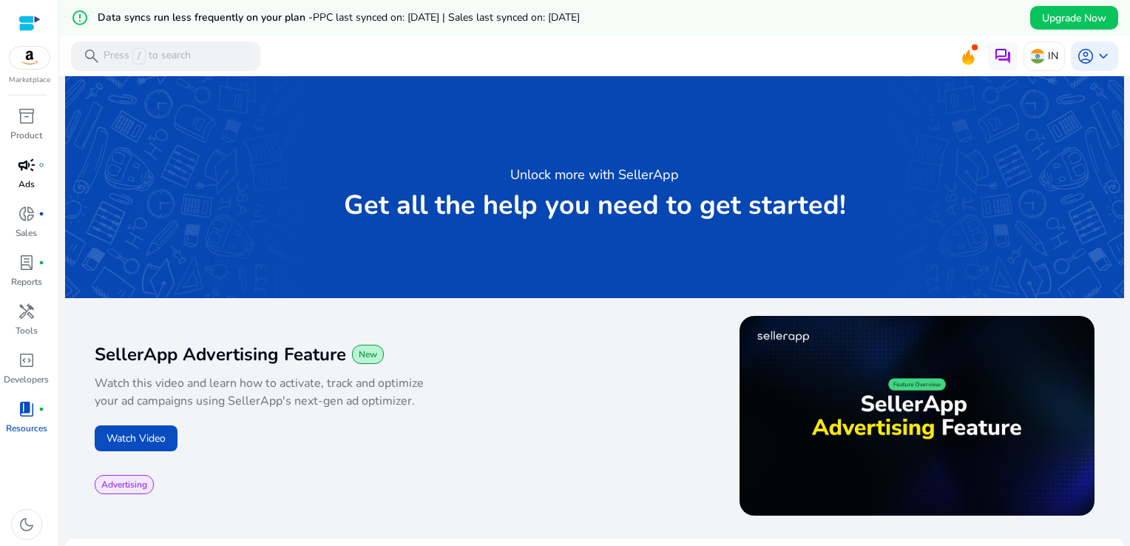
click at [30, 174] on span "campaign" at bounding box center [27, 165] width 18 height 18
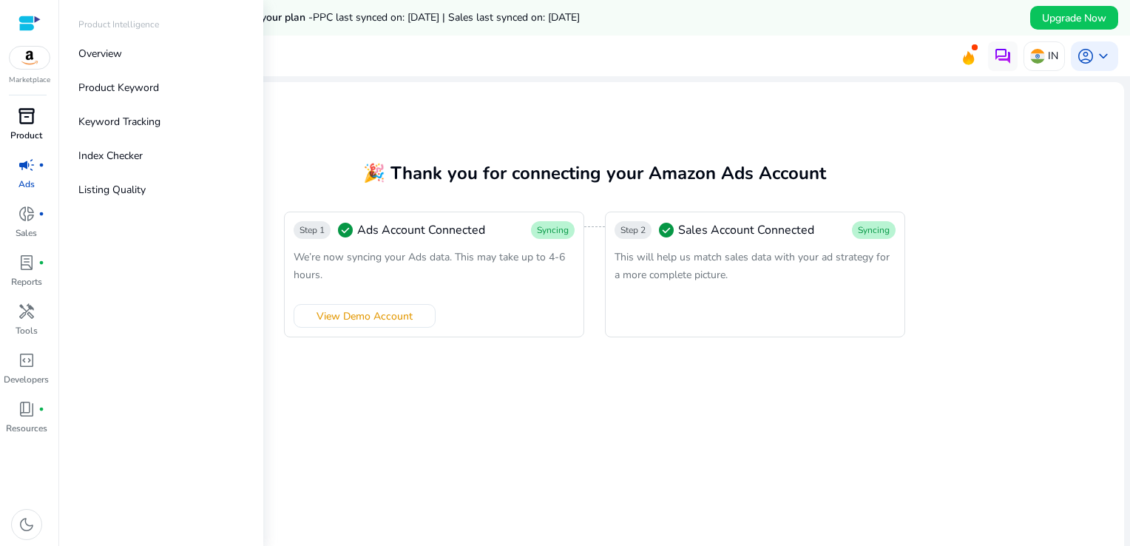
click at [25, 137] on p "Product" at bounding box center [26, 135] width 32 height 13
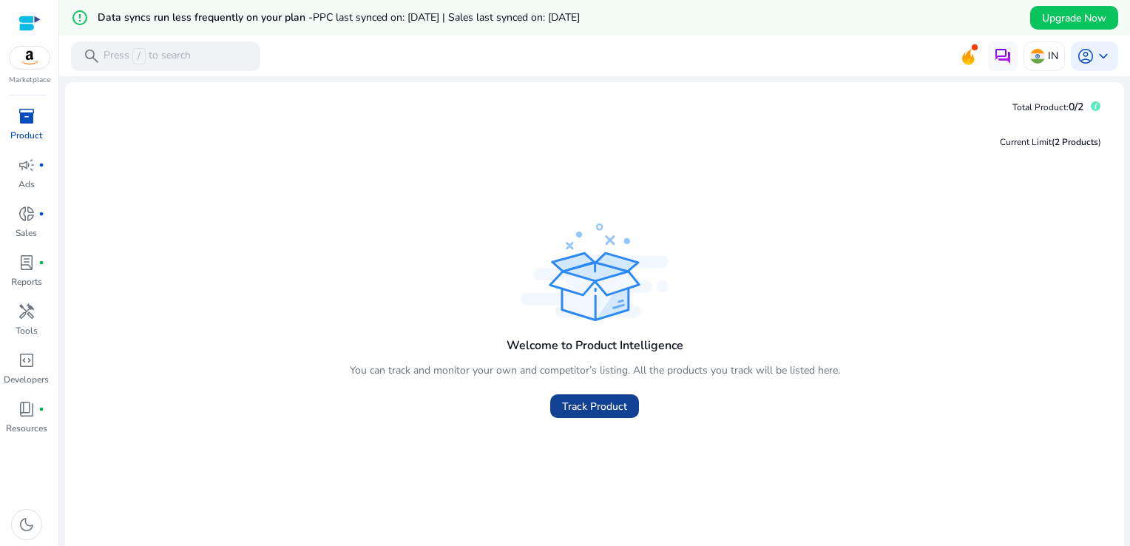
click at [612, 399] on span "Track Product" at bounding box center [594, 407] width 65 height 16
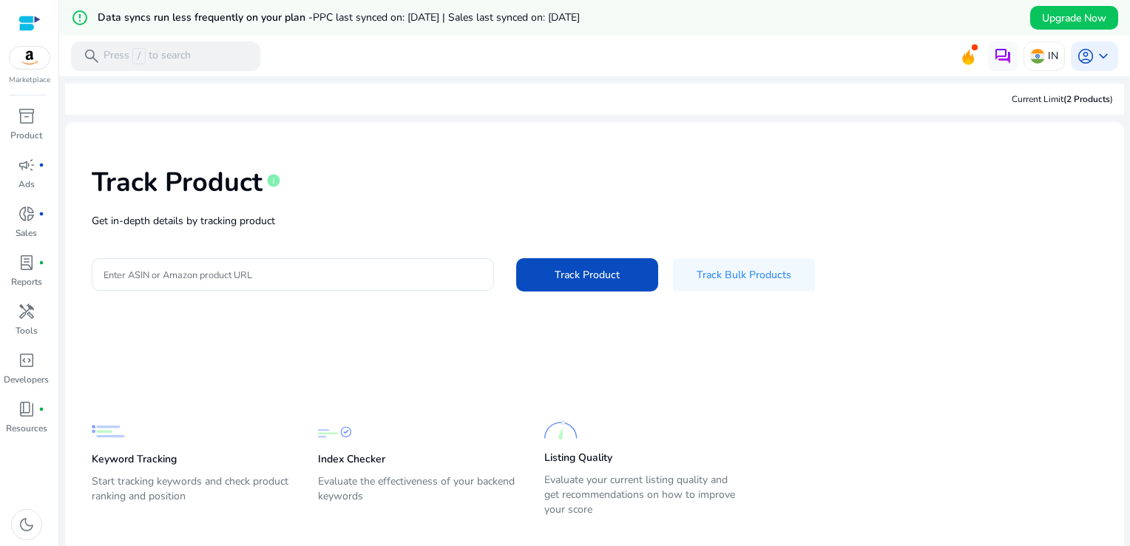
scroll to position [36, 0]
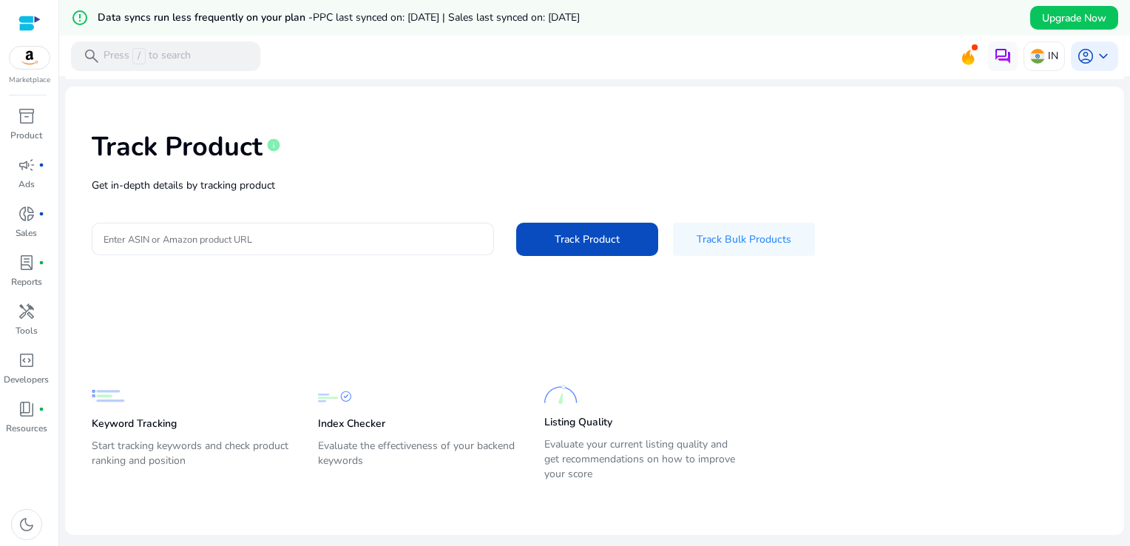
click at [192, 243] on input "Enter ASIN or Amazon product URL" at bounding box center [293, 239] width 379 height 16
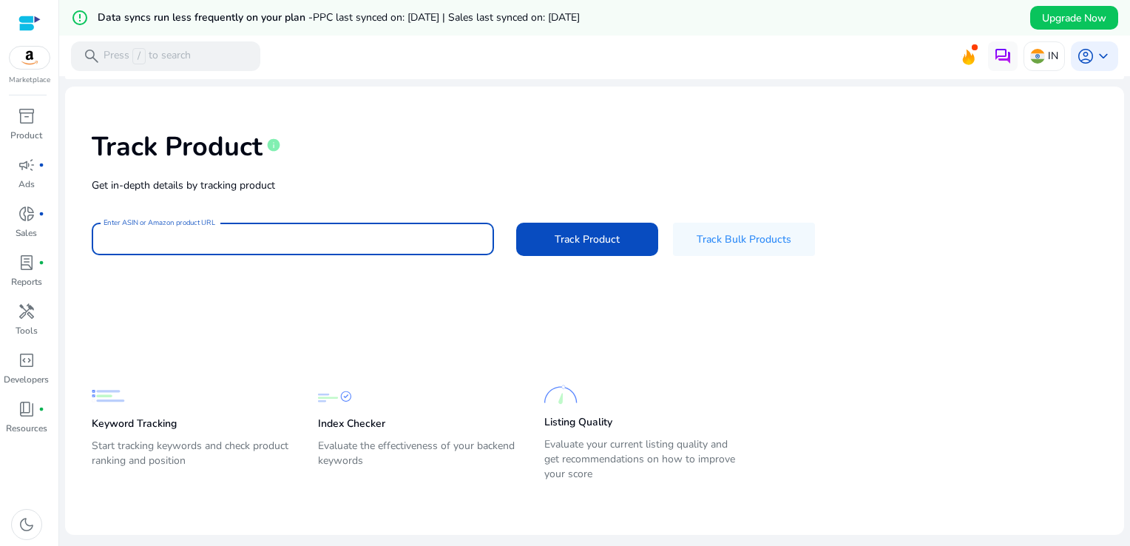
paste input "**********"
type input "**********"
paste input "**********"
type input "**********"
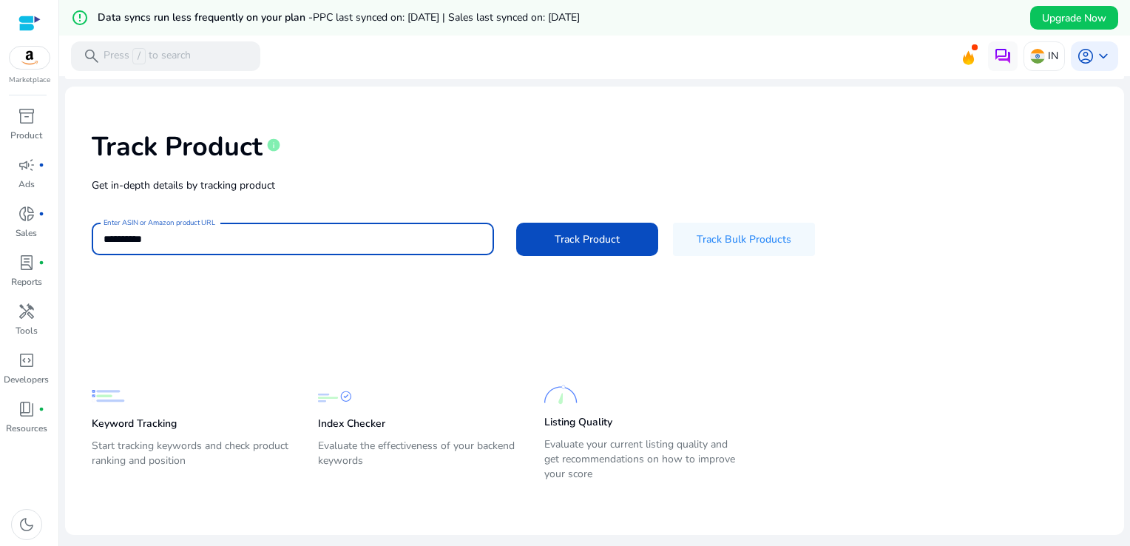
click at [562, 239] on span "Track Product" at bounding box center [587, 240] width 65 height 16
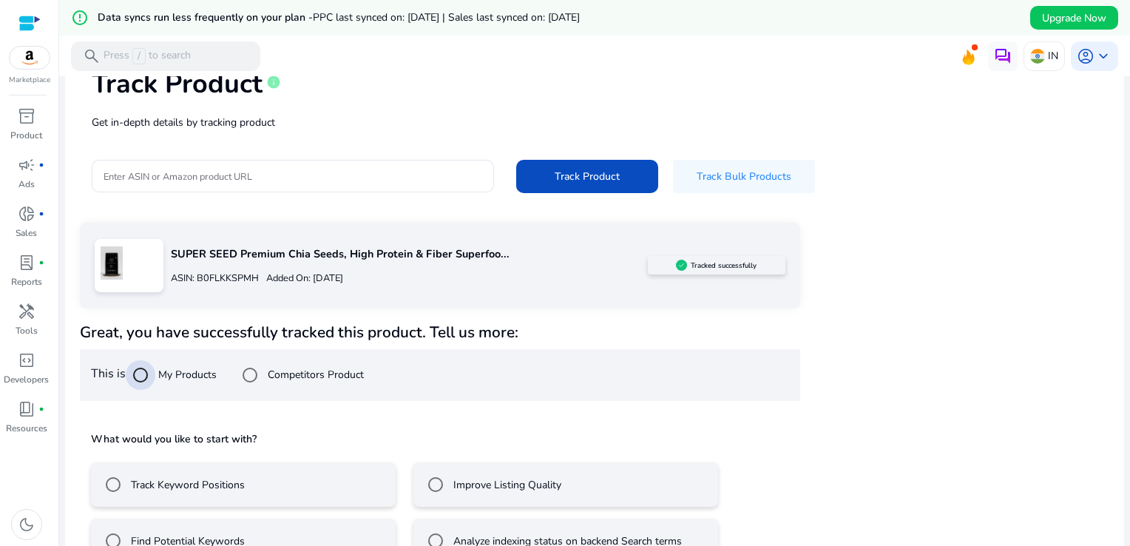
scroll to position [136, 0]
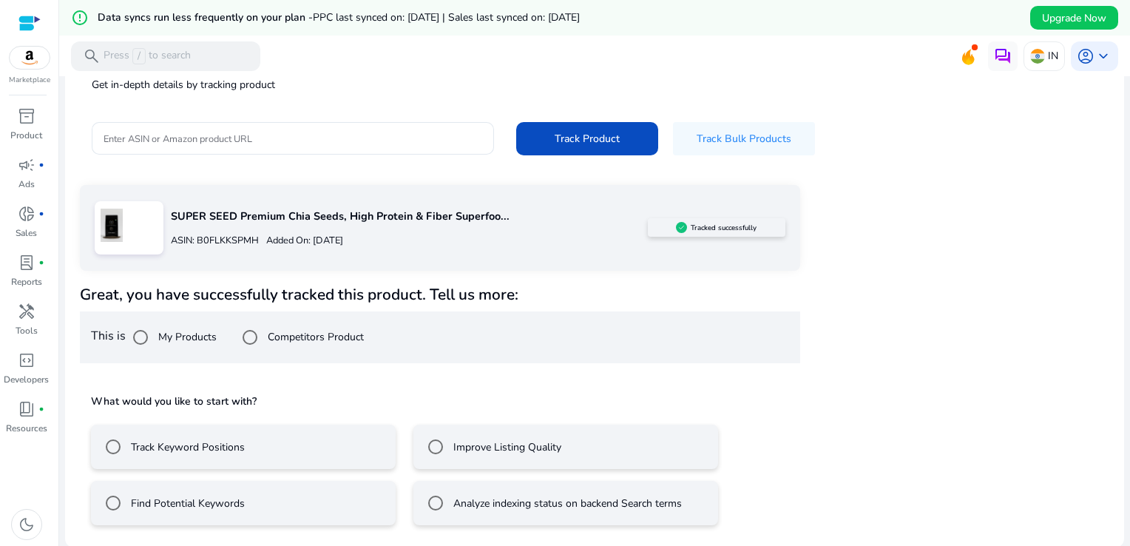
click at [456, 448] on label "Improve Listing Quality" at bounding box center [505, 447] width 111 height 16
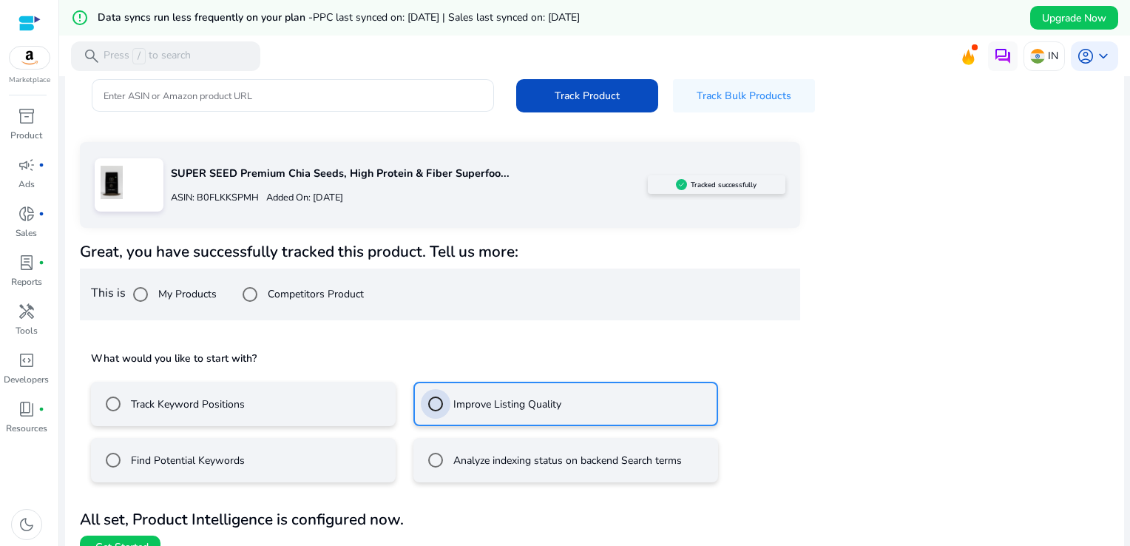
scroll to position [201, 0]
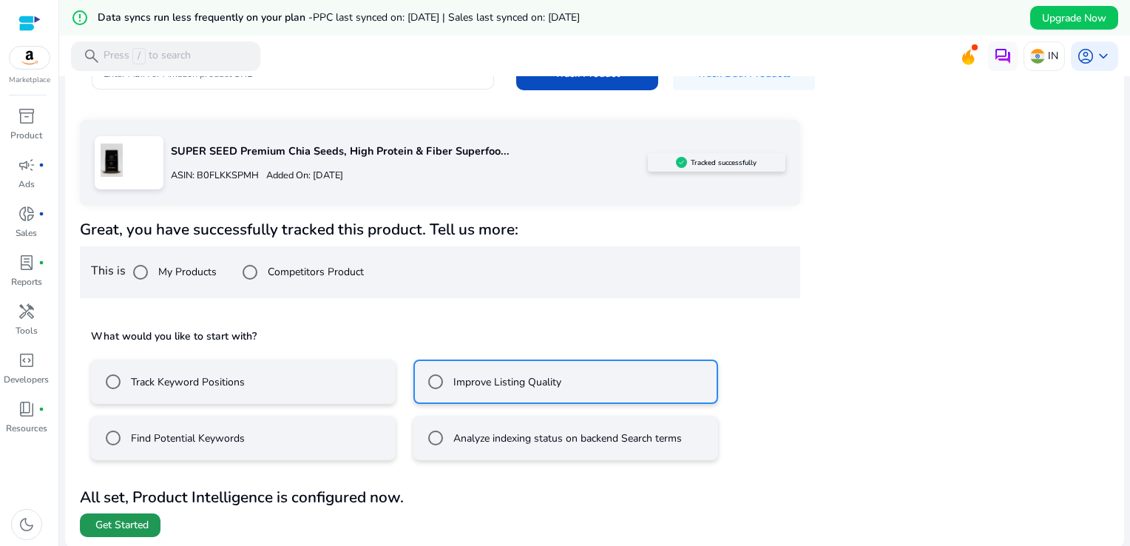
click at [142, 518] on span "Get Started" at bounding box center [121, 525] width 53 height 15
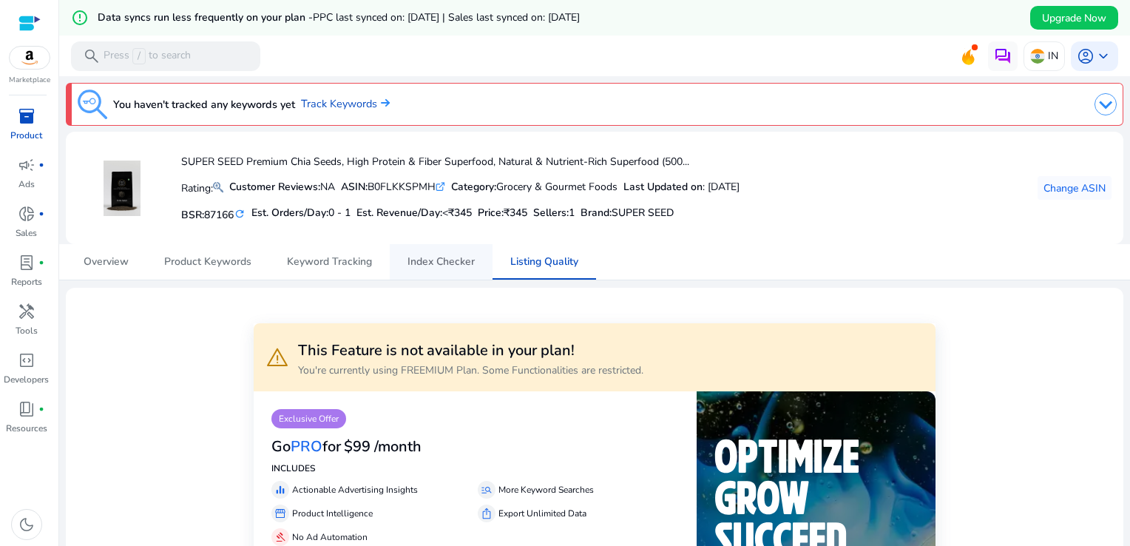
click at [435, 262] on span "Index Checker" at bounding box center [441, 262] width 67 height 10
click at [341, 274] on span "Keyword Tracking" at bounding box center [329, 262] width 85 height 36
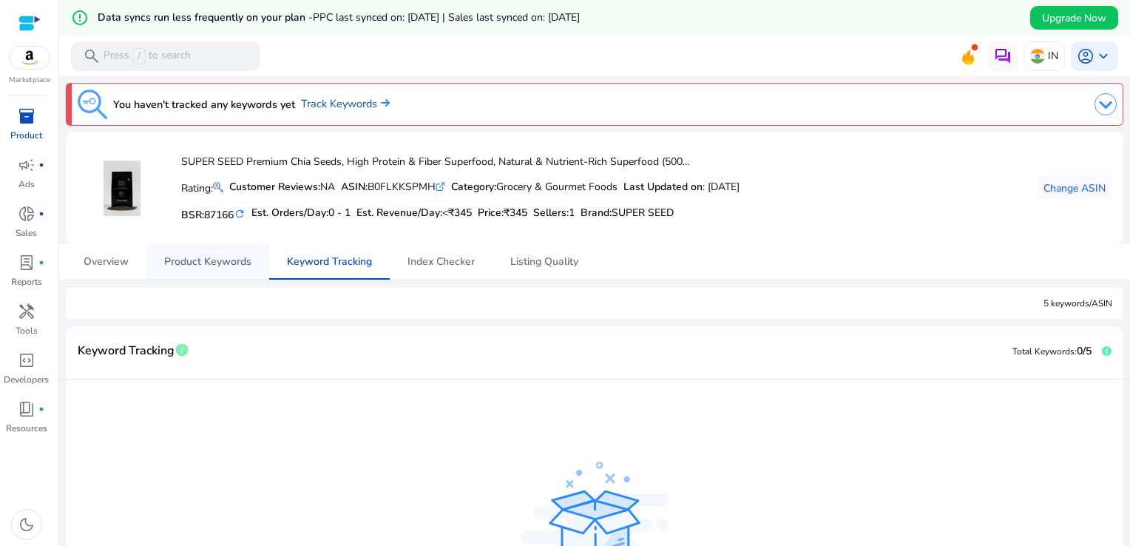
click at [209, 271] on span "Product Keywords" at bounding box center [207, 262] width 87 height 36
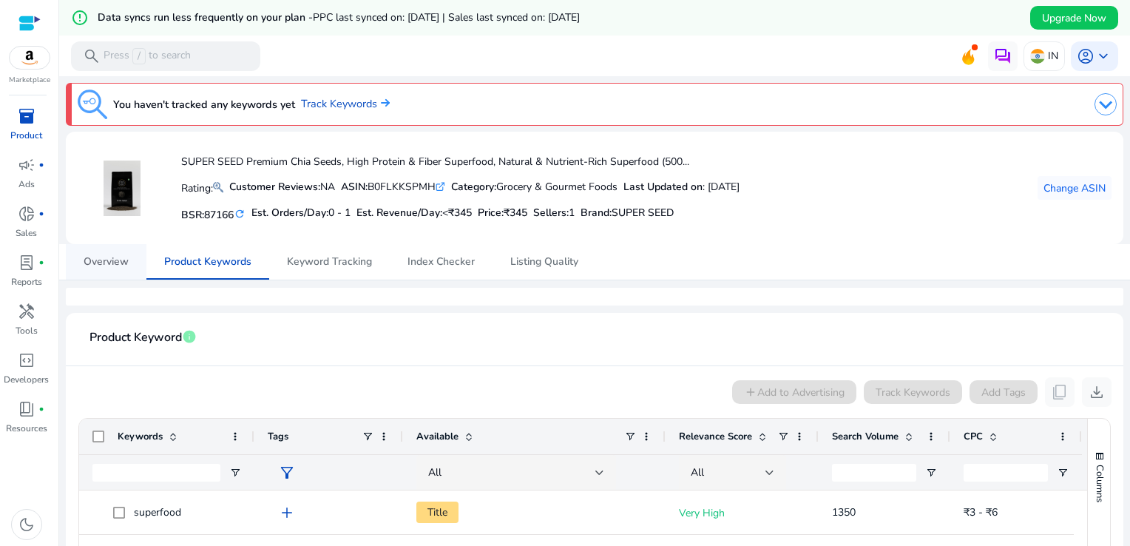
click at [100, 267] on span "Overview" at bounding box center [106, 262] width 45 height 10
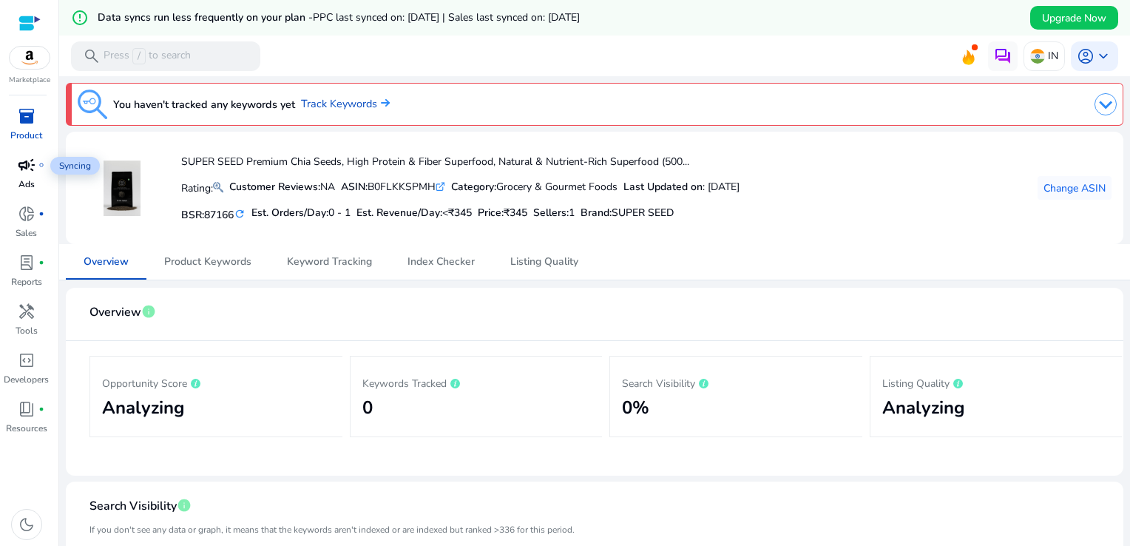
click at [35, 174] on span "campaign" at bounding box center [27, 165] width 18 height 18
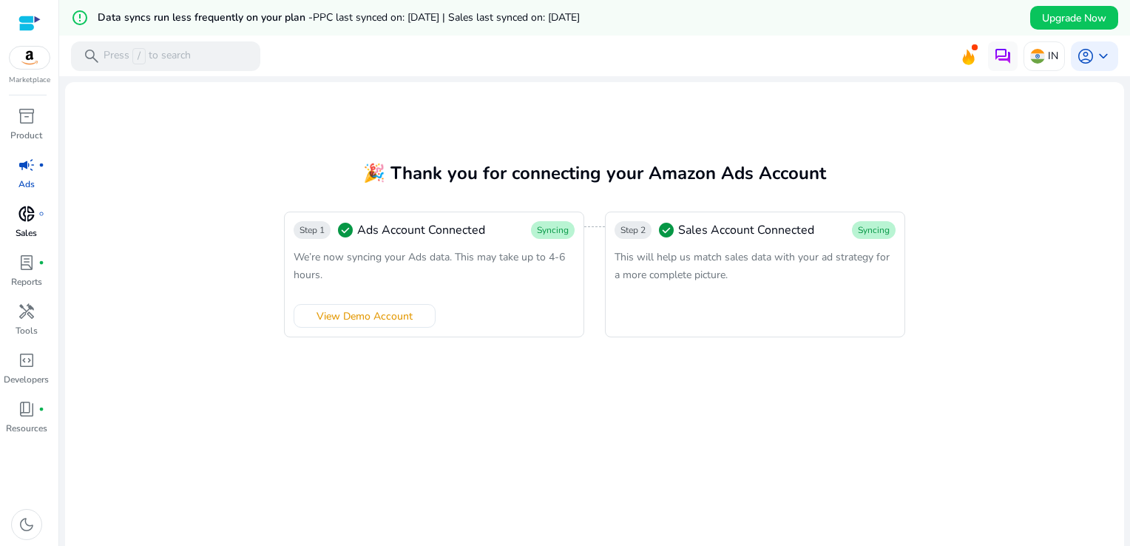
click at [27, 218] on span "donut_small" at bounding box center [27, 214] width 18 height 18
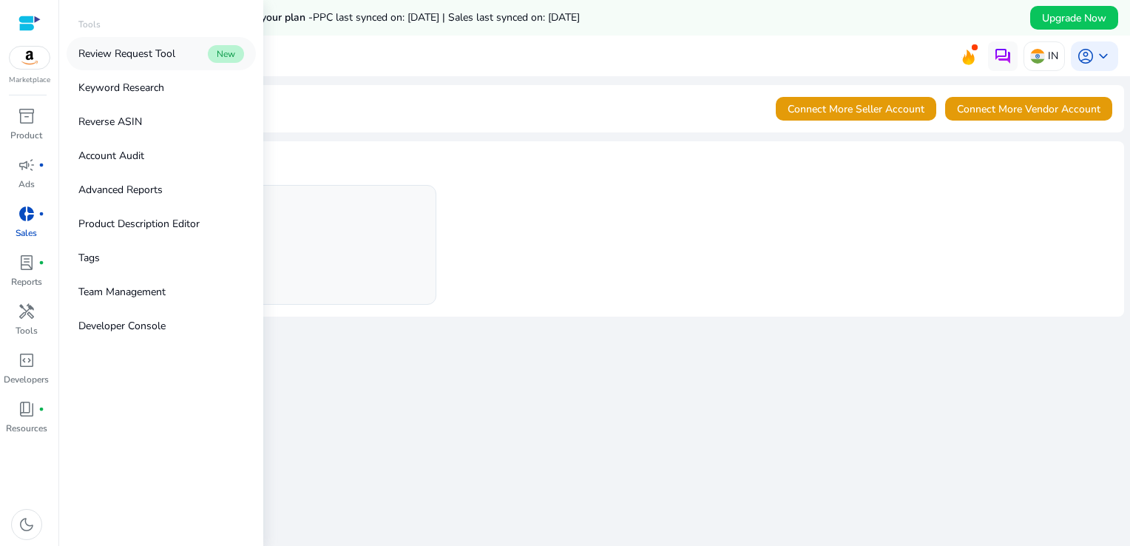
click at [172, 57] on p "Review Request Tool" at bounding box center [126, 54] width 97 height 16
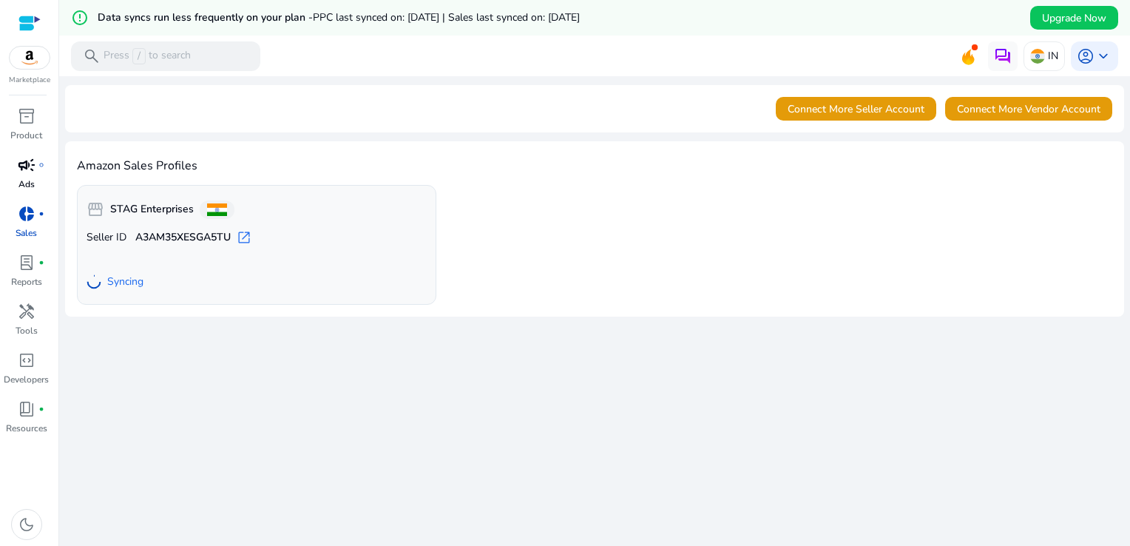
click at [38, 178] on link "campaign fiber_manual_record Ads" at bounding box center [26, 177] width 53 height 49
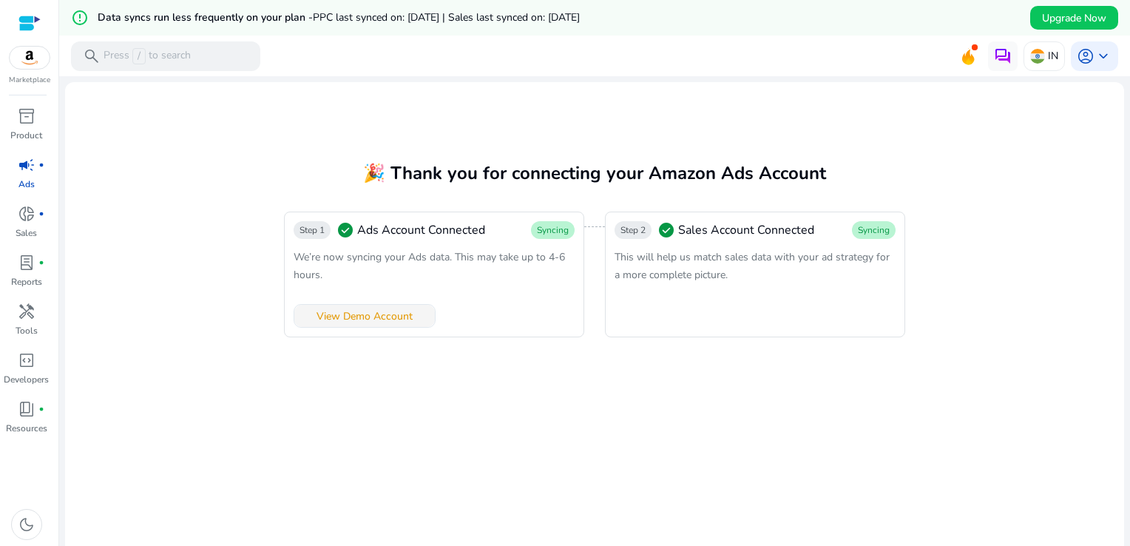
click at [388, 307] on span at bounding box center [364, 316] width 141 height 36
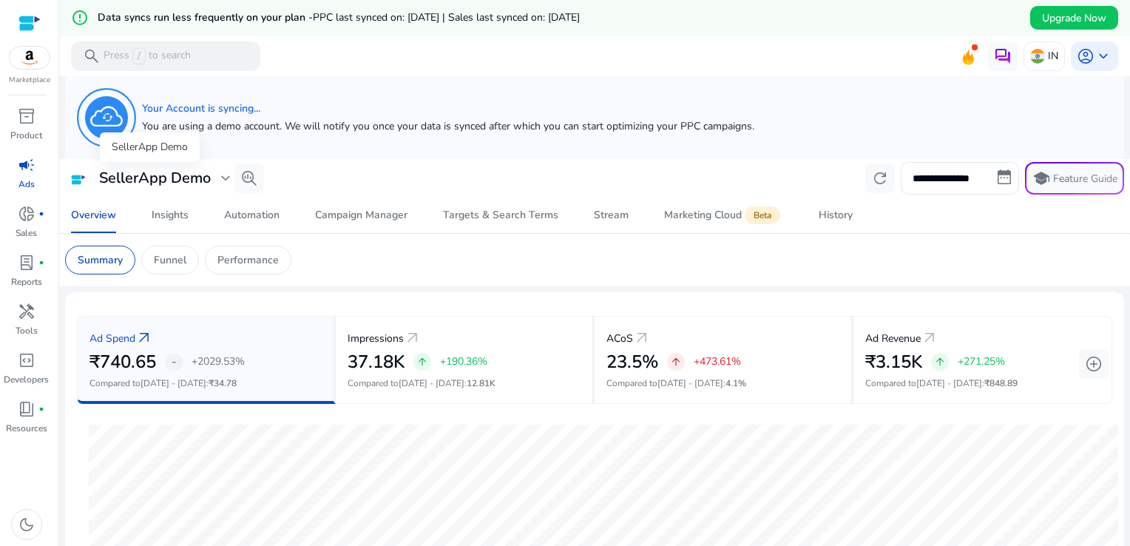
click at [223, 180] on span "expand_more" at bounding box center [226, 178] width 18 height 18
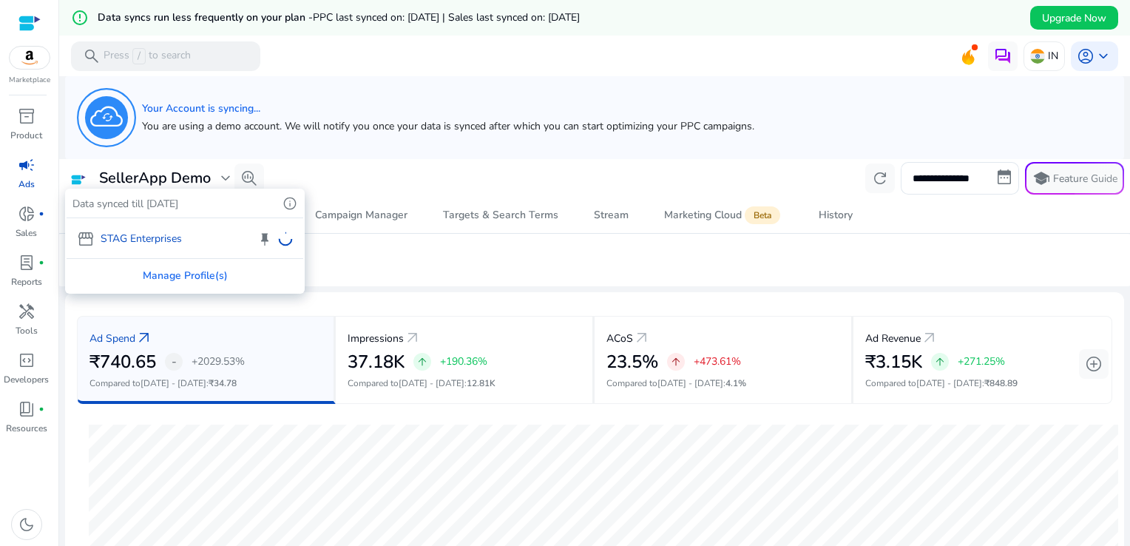
click at [163, 238] on div "storefront STAG Enterprises keep" at bounding box center [185, 238] width 237 height 40
click at [115, 240] on div "storefront STAG Enterprises keep" at bounding box center [185, 238] width 237 height 40
click at [465, 172] on div at bounding box center [565, 273] width 1130 height 546
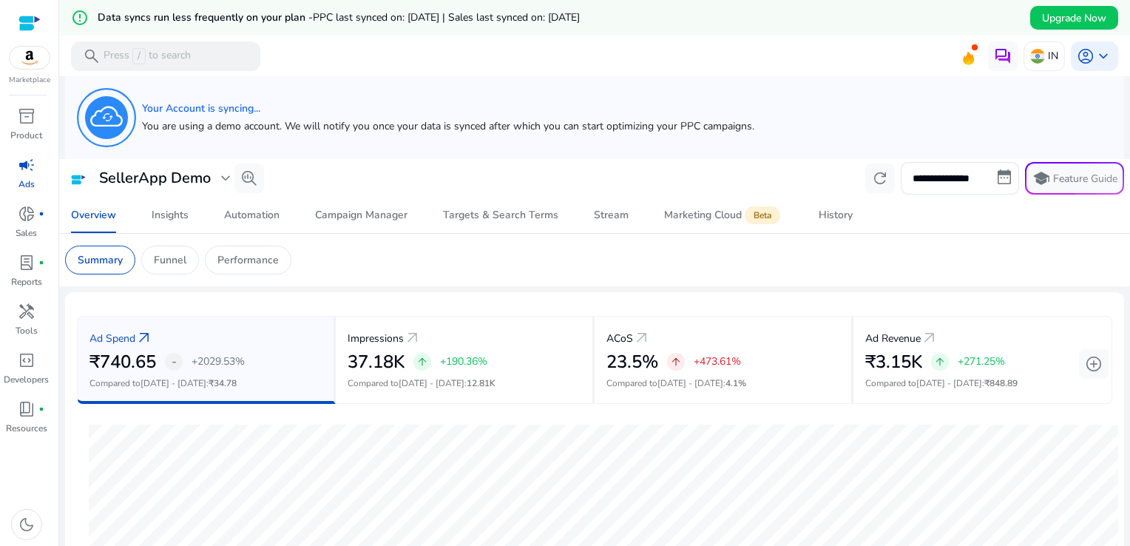
click at [31, 174] on span "campaign" at bounding box center [27, 165] width 18 height 18
click at [24, 166] on span "campaign" at bounding box center [27, 165] width 18 height 18
click at [24, 217] on span "donut_small" at bounding box center [27, 214] width 18 height 18
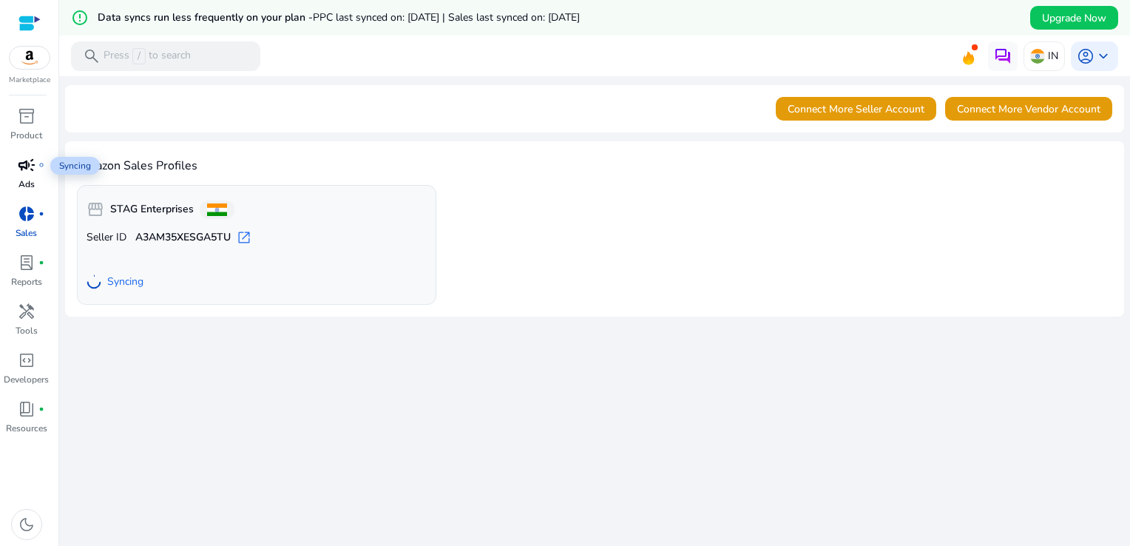
click at [24, 163] on span "campaign" at bounding box center [27, 165] width 18 height 18
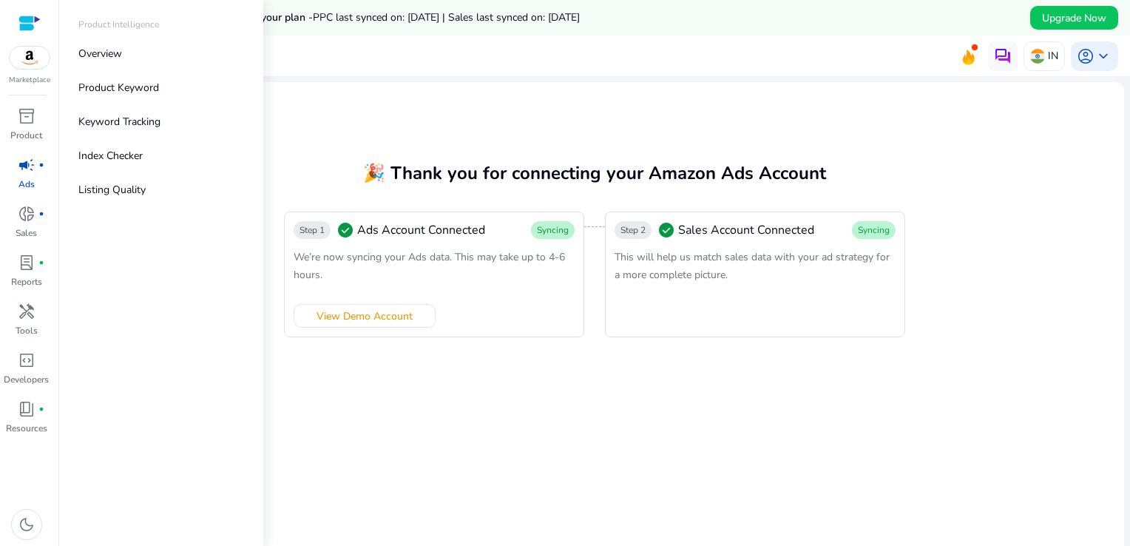
click at [25, 59] on img at bounding box center [30, 58] width 40 height 22
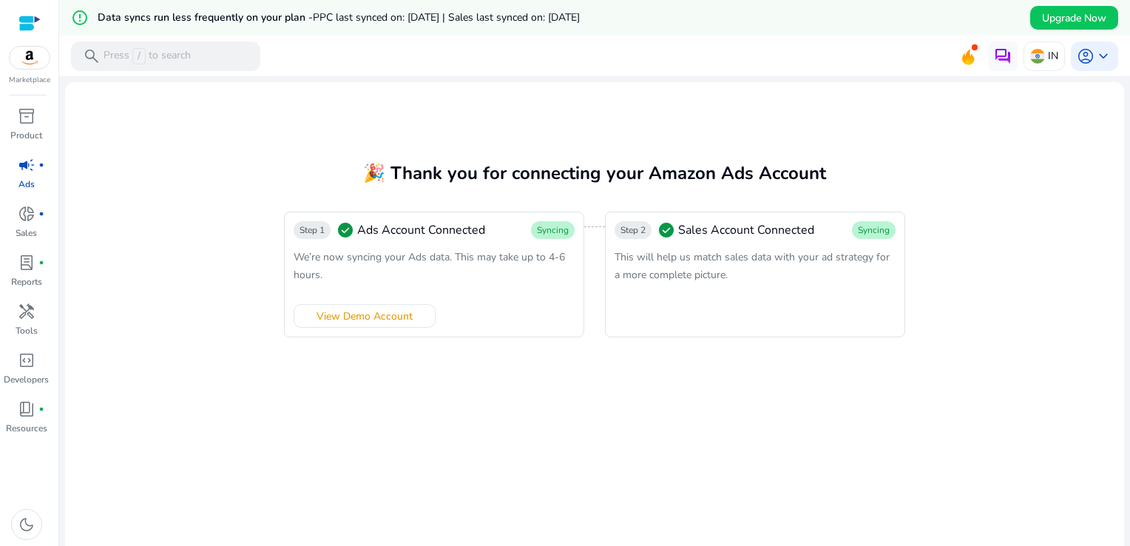
click at [31, 179] on p "Ads" at bounding box center [26, 184] width 16 height 13
click at [27, 219] on span "donut_small" at bounding box center [27, 214] width 18 height 18
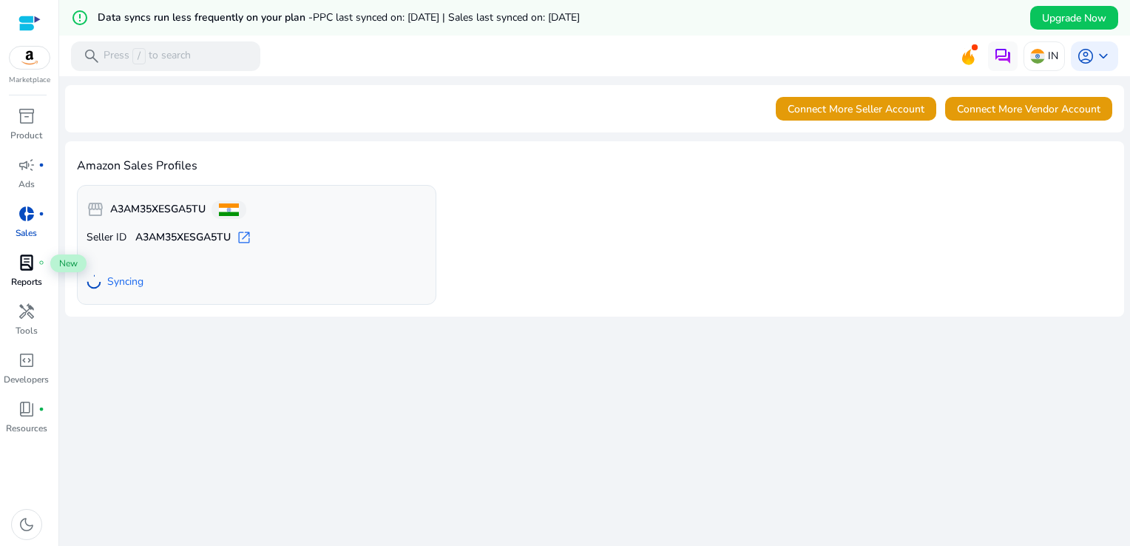
click at [39, 271] on div "lab_profile fiber_manual_record" at bounding box center [26, 263] width 41 height 24
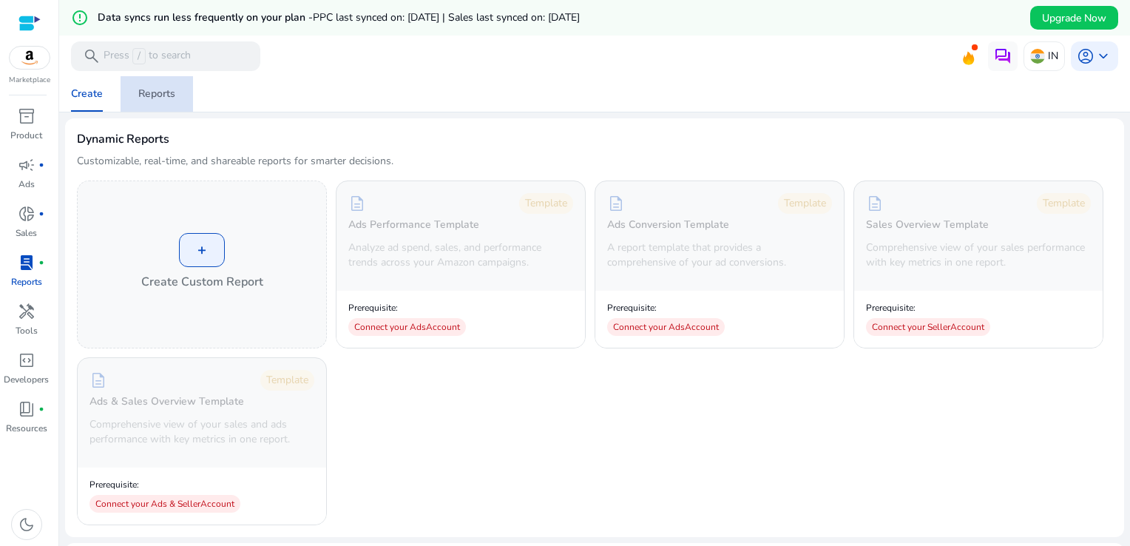
click at [155, 89] on div "Reports" at bounding box center [156, 94] width 37 height 10
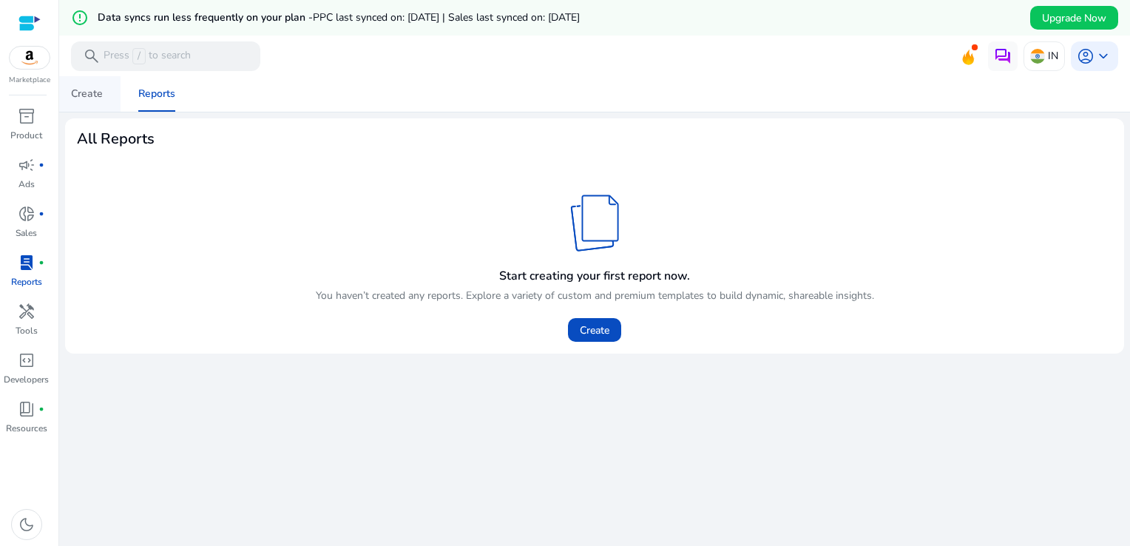
click at [89, 92] on div "Create" at bounding box center [87, 94] width 32 height 10
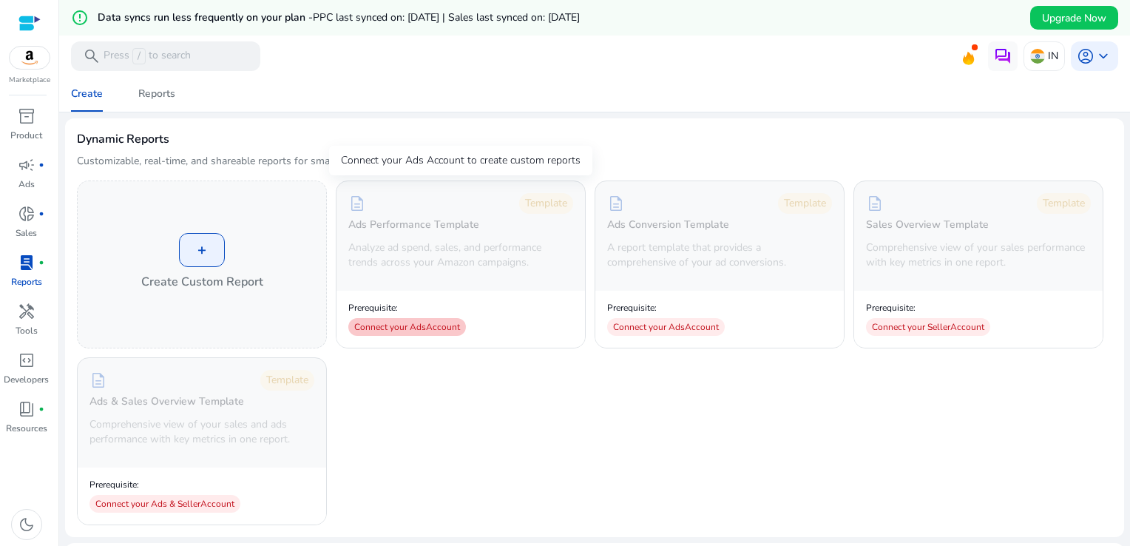
click at [391, 328] on div "Connect your Ads Account" at bounding box center [407, 327] width 118 height 18
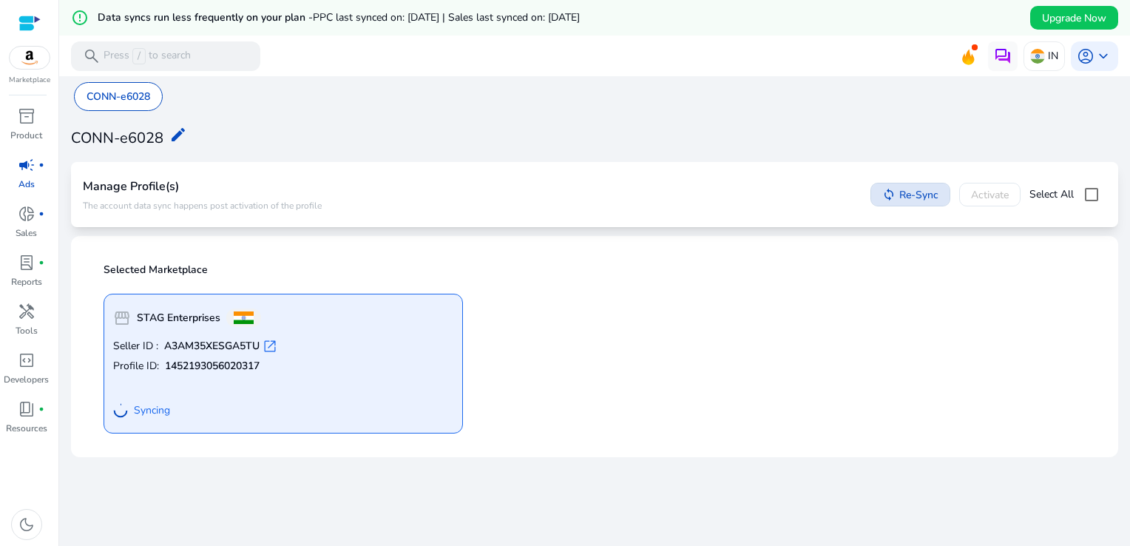
click at [899, 194] on span "Re-Sync" at bounding box center [918, 195] width 39 height 16
click at [994, 194] on div "sync Re-Sync Activate Select All" at bounding box center [989, 195] width 236 height 30
click at [1098, 56] on span "keyboard_arrow_down" at bounding box center [1104, 56] width 18 height 18
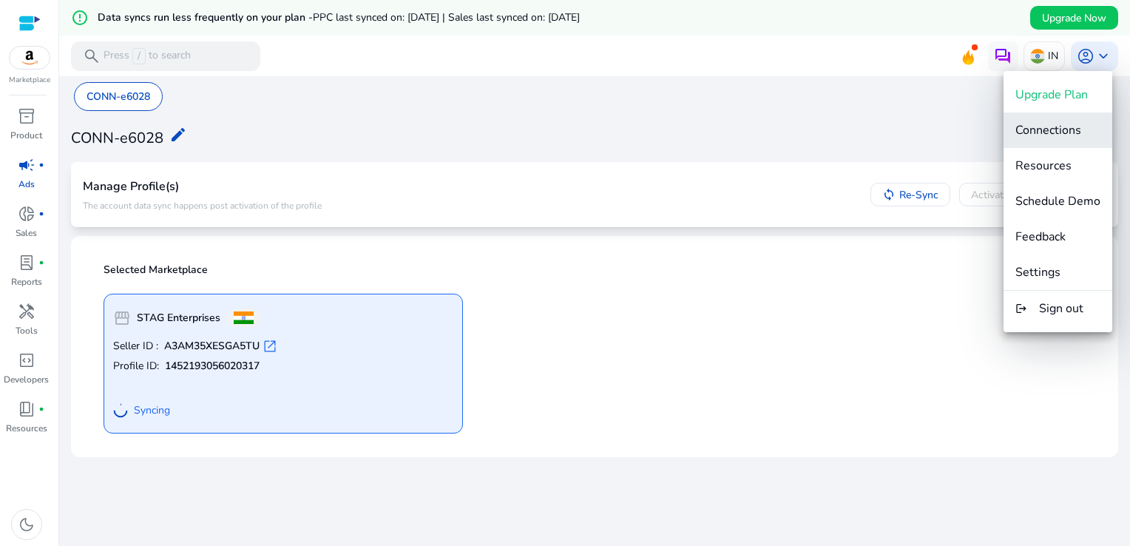
click at [1052, 130] on span "Connections" at bounding box center [1049, 130] width 66 height 16
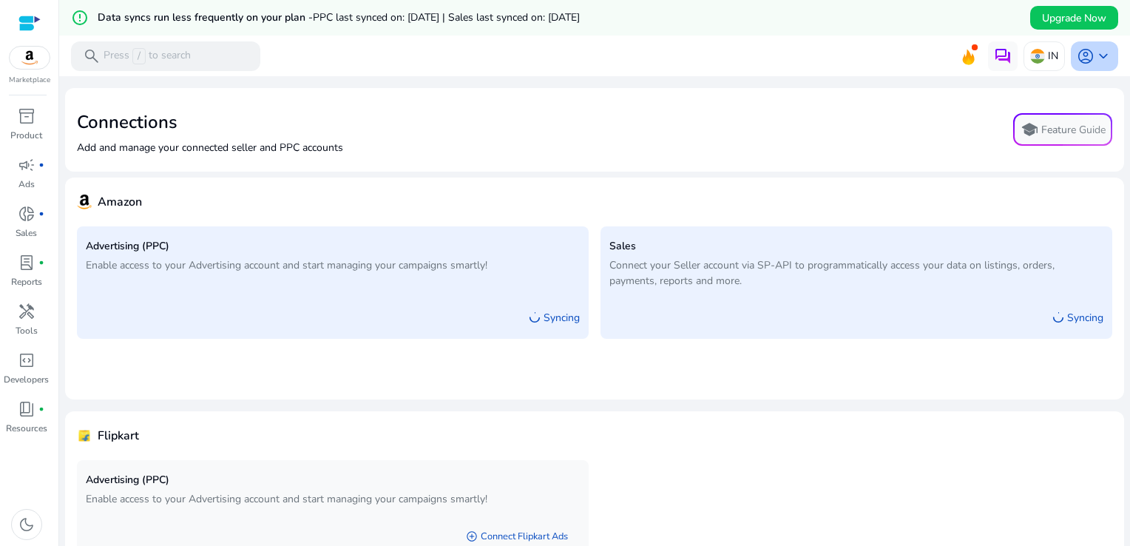
click at [1078, 61] on span "account_circle" at bounding box center [1086, 56] width 18 height 18
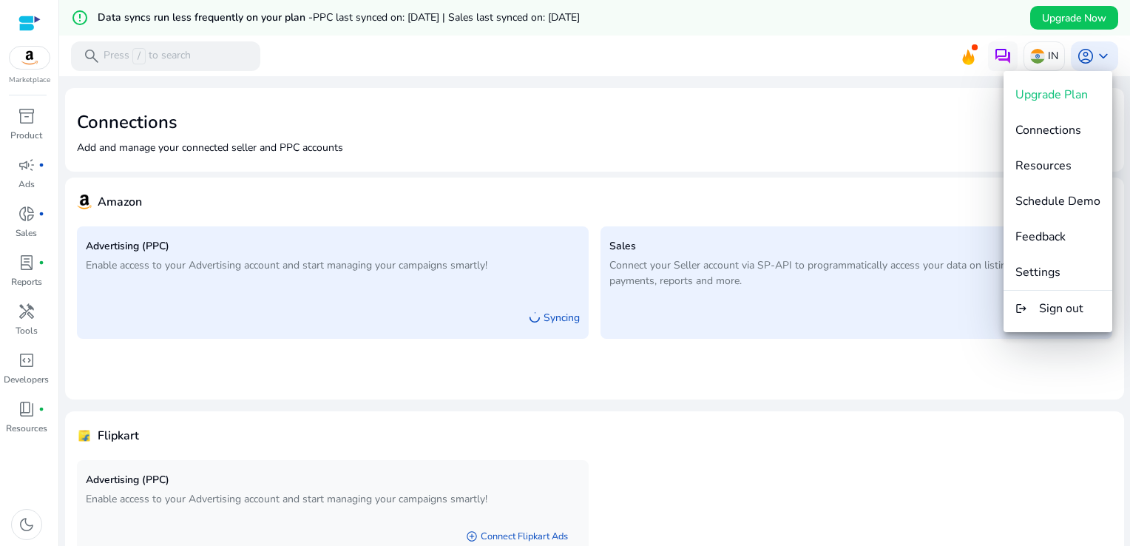
click at [837, 108] on div at bounding box center [565, 273] width 1130 height 546
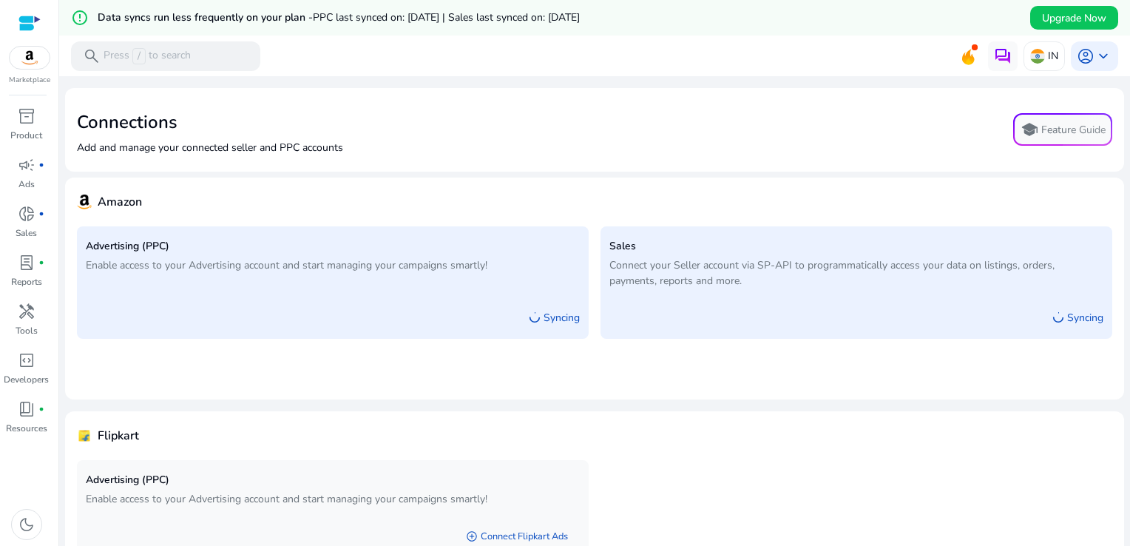
scroll to position [87, 0]
